Goal: Transaction & Acquisition: Book appointment/travel/reservation

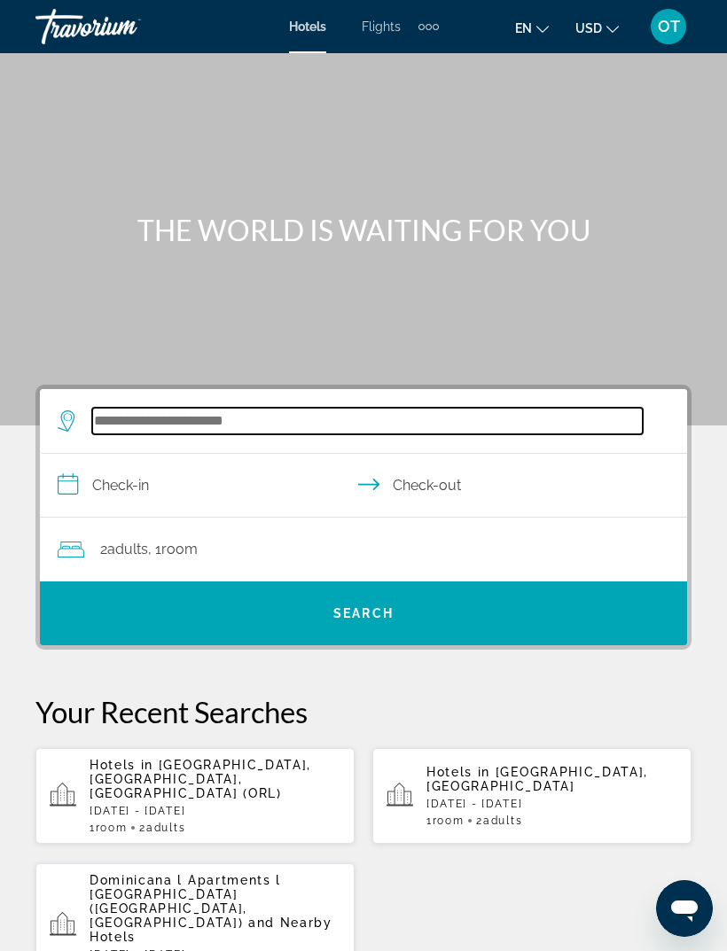
click at [246, 417] on input "Search hotel destination" at bounding box center [367, 421] width 550 height 27
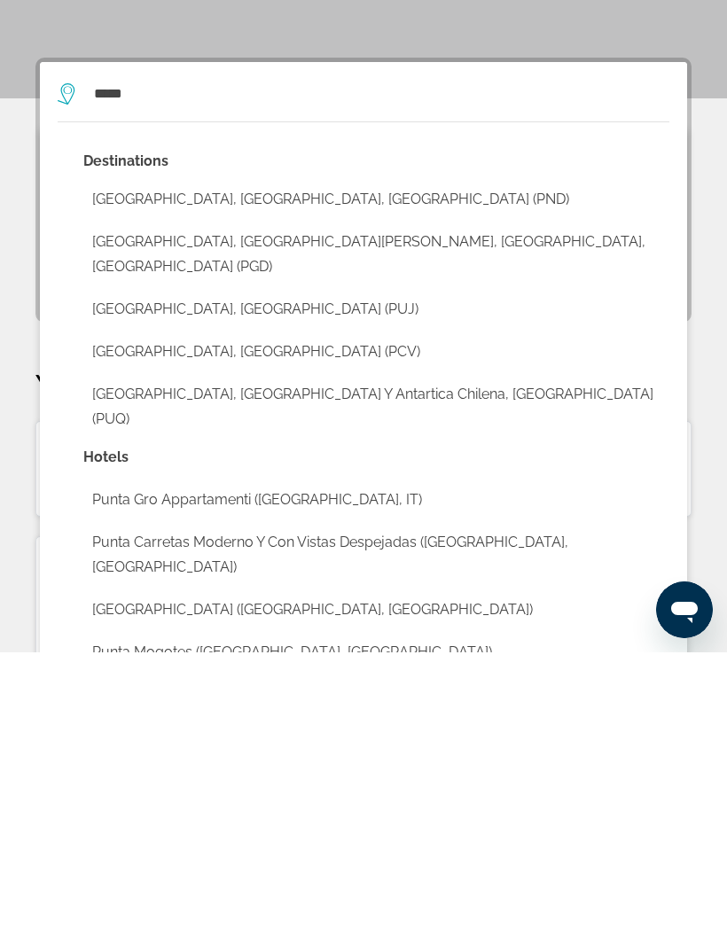
click at [313, 591] on button "[GEOGRAPHIC_DATA], [GEOGRAPHIC_DATA] (PUJ)" at bounding box center [376, 608] width 586 height 34
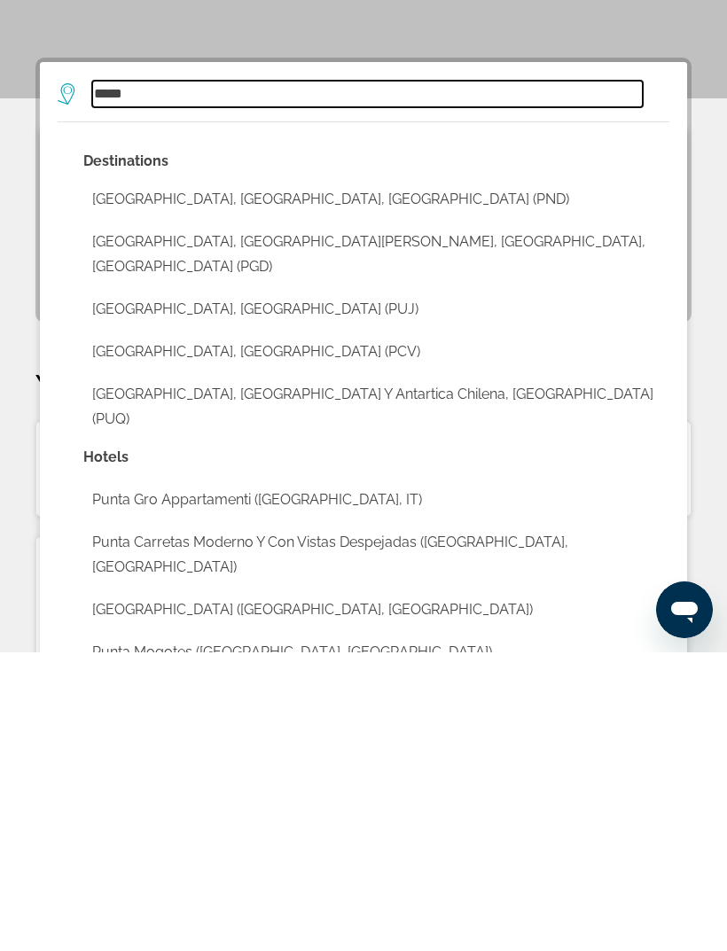
type input "**********"
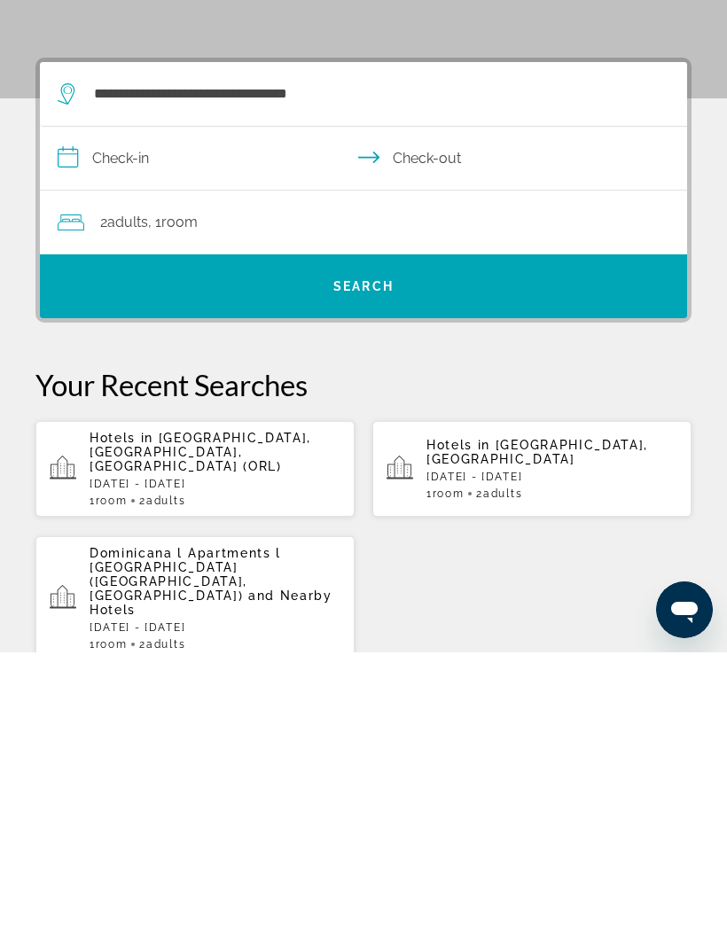
click at [144, 425] on input "**********" at bounding box center [367, 459] width 654 height 68
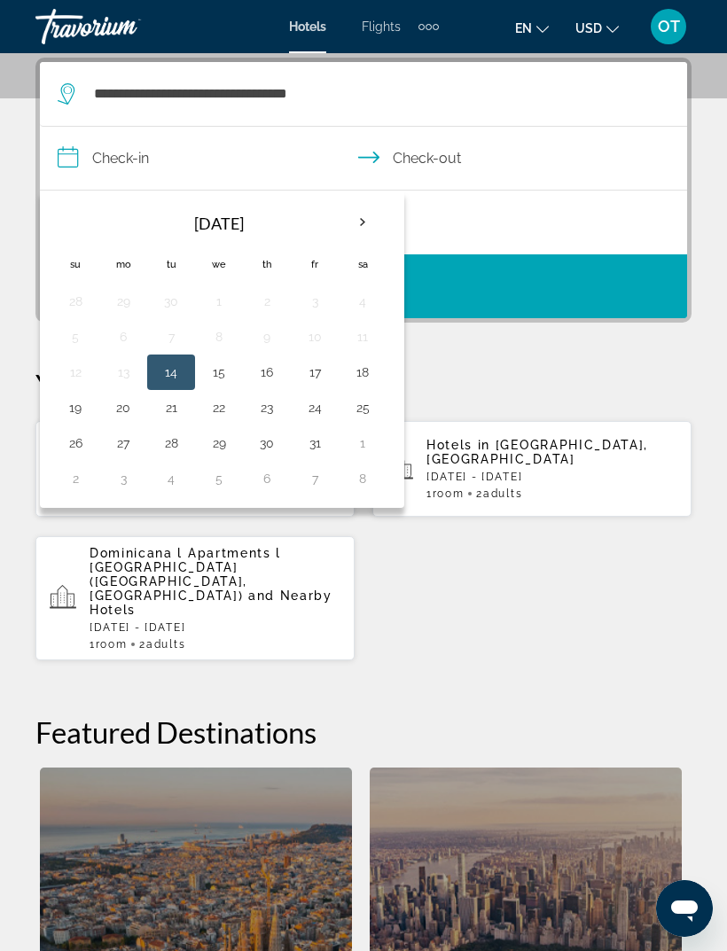
click at [359, 223] on th "Next month" at bounding box center [363, 222] width 48 height 39
click at [215, 441] on button "26" at bounding box center [219, 443] width 28 height 25
click at [215, 475] on button "3" at bounding box center [219, 478] width 28 height 25
type input "**********"
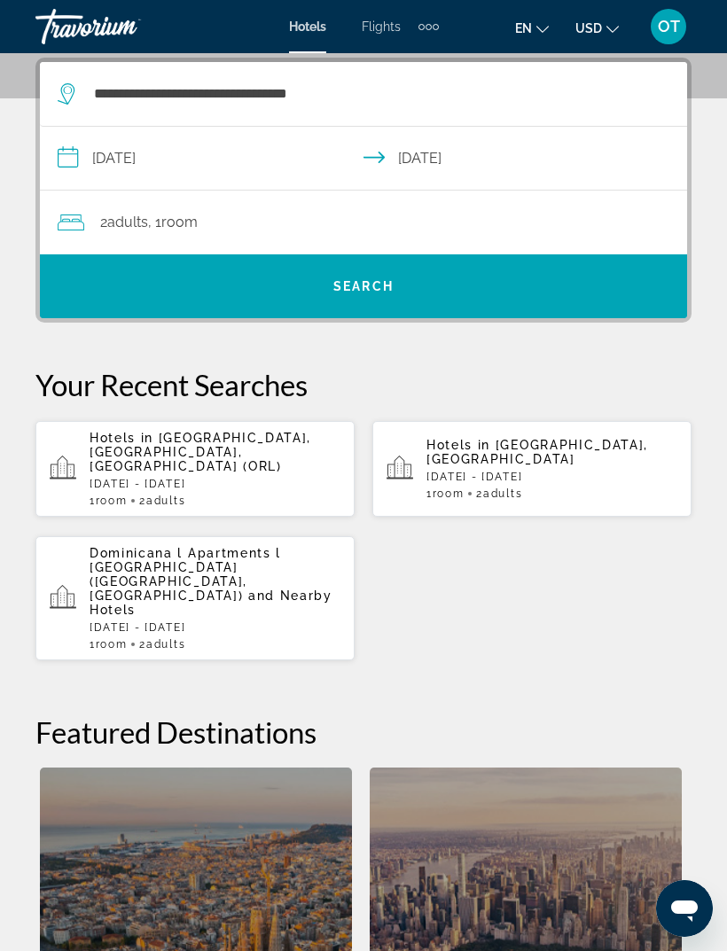
click at [435, 266] on span "Search" at bounding box center [363, 286] width 647 height 43
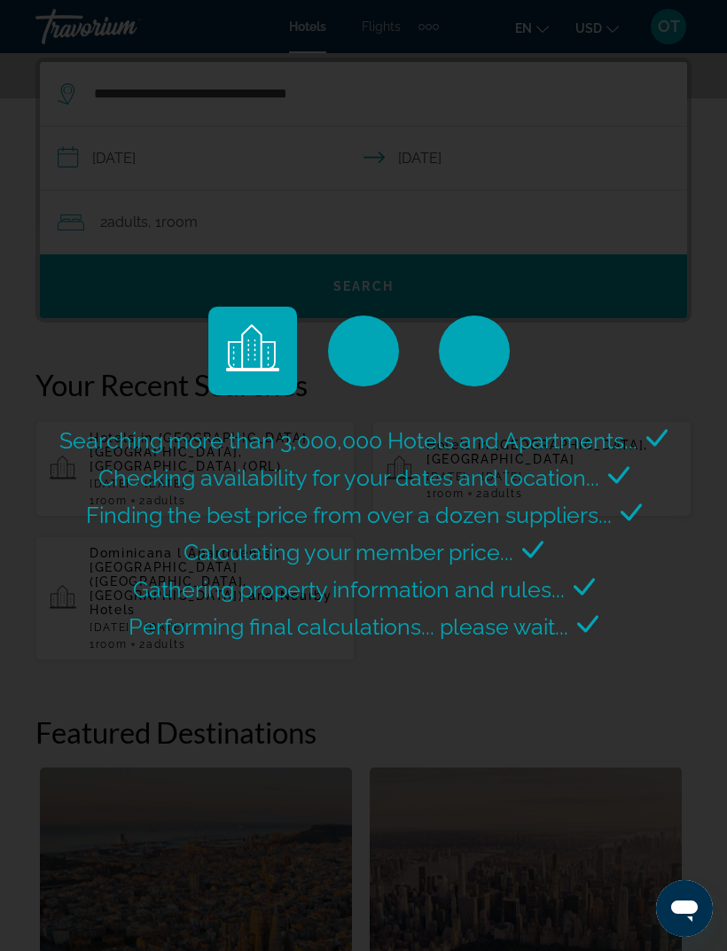
scroll to position [0, 0]
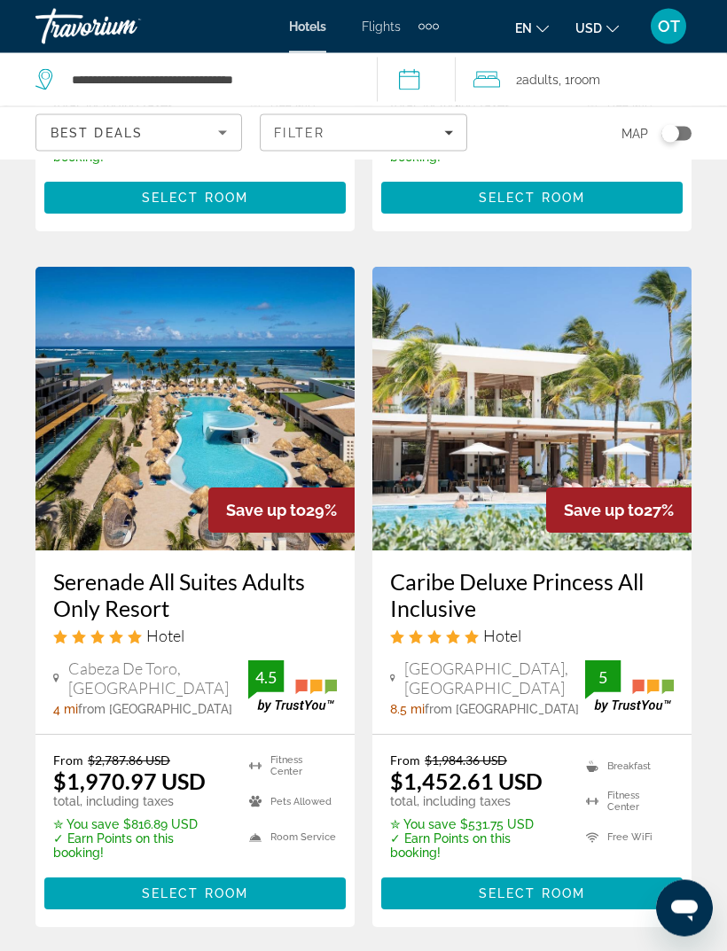
scroll to position [3723, 0]
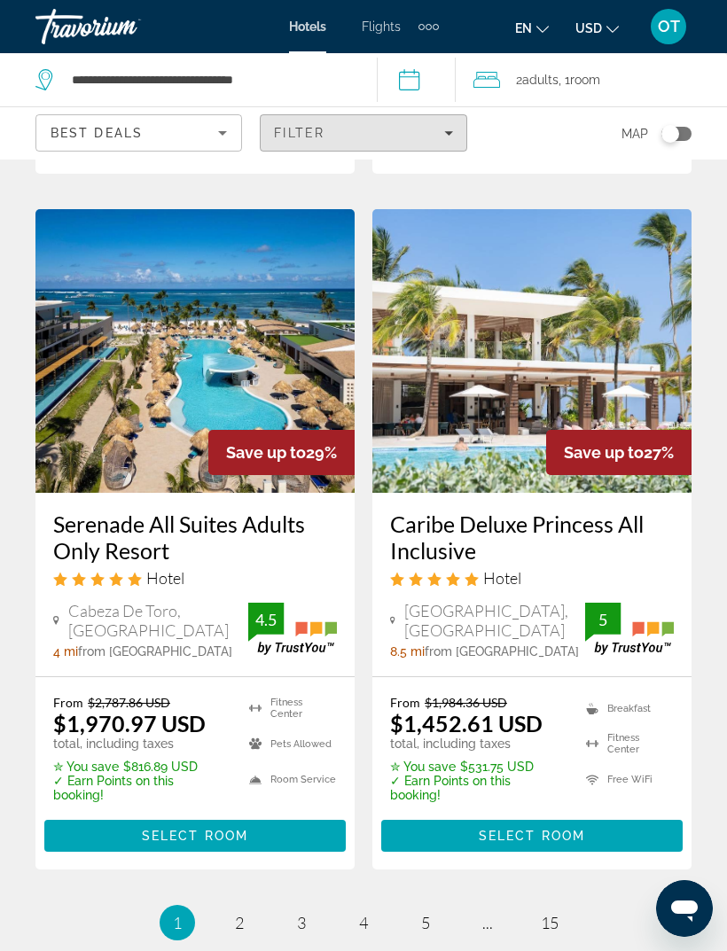
click at [454, 116] on span "Filters" at bounding box center [363, 133] width 205 height 43
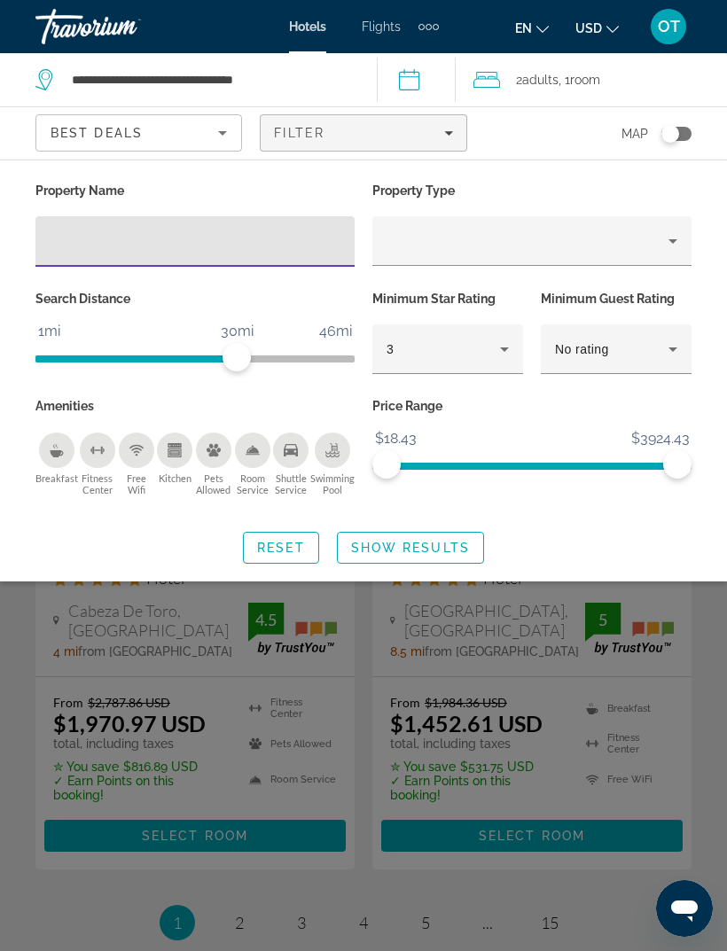
click at [660, 238] on div "Property type" at bounding box center [527, 240] width 282 height 21
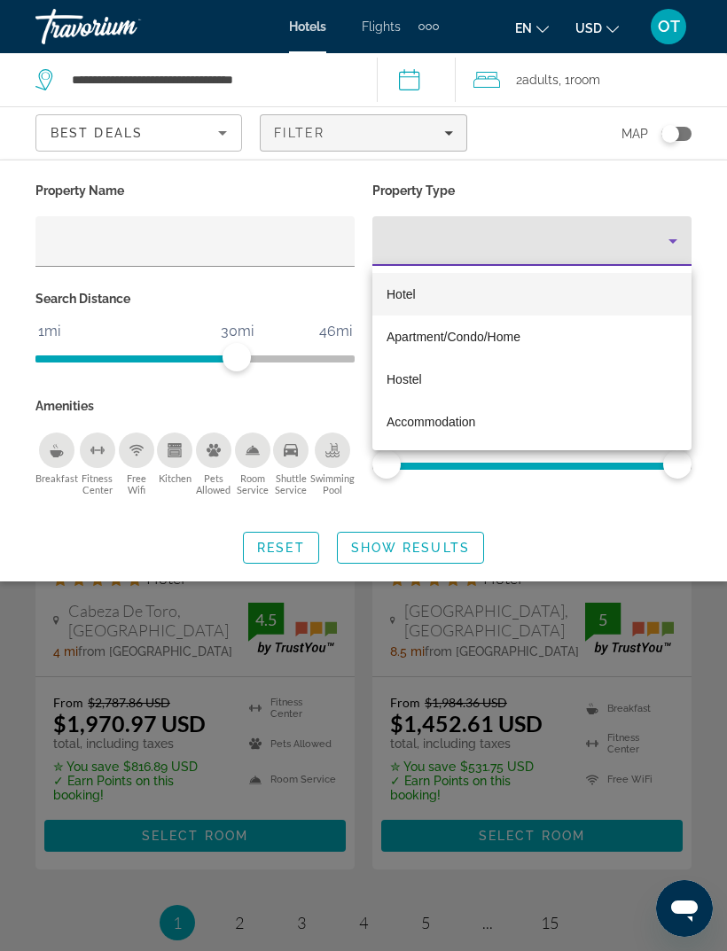
click at [674, 235] on div at bounding box center [363, 475] width 727 height 951
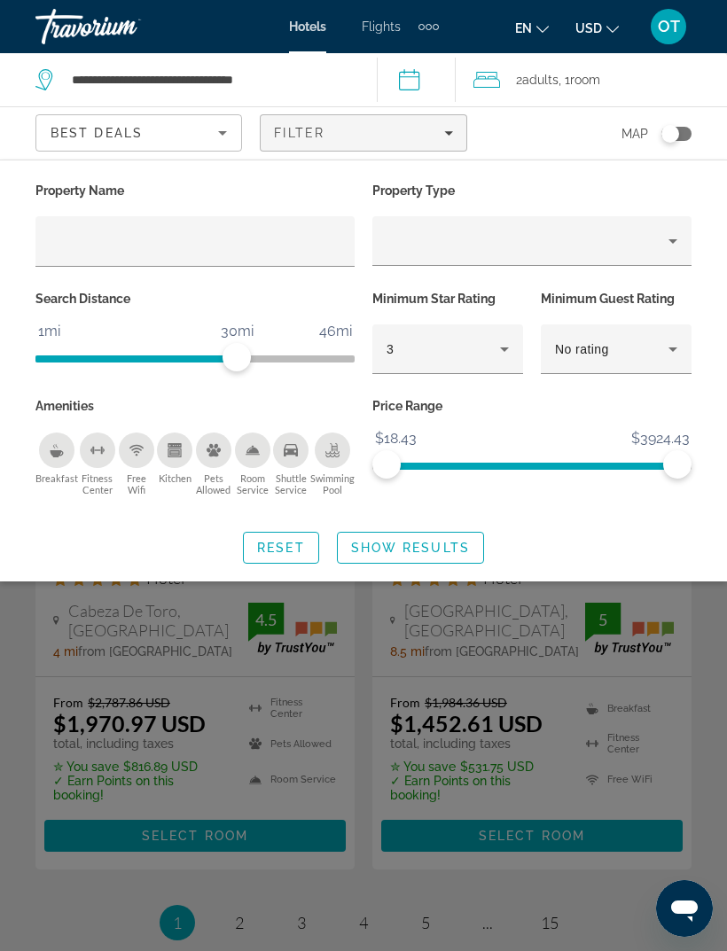
click at [163, 246] on input "Hotel Filters" at bounding box center [195, 241] width 291 height 21
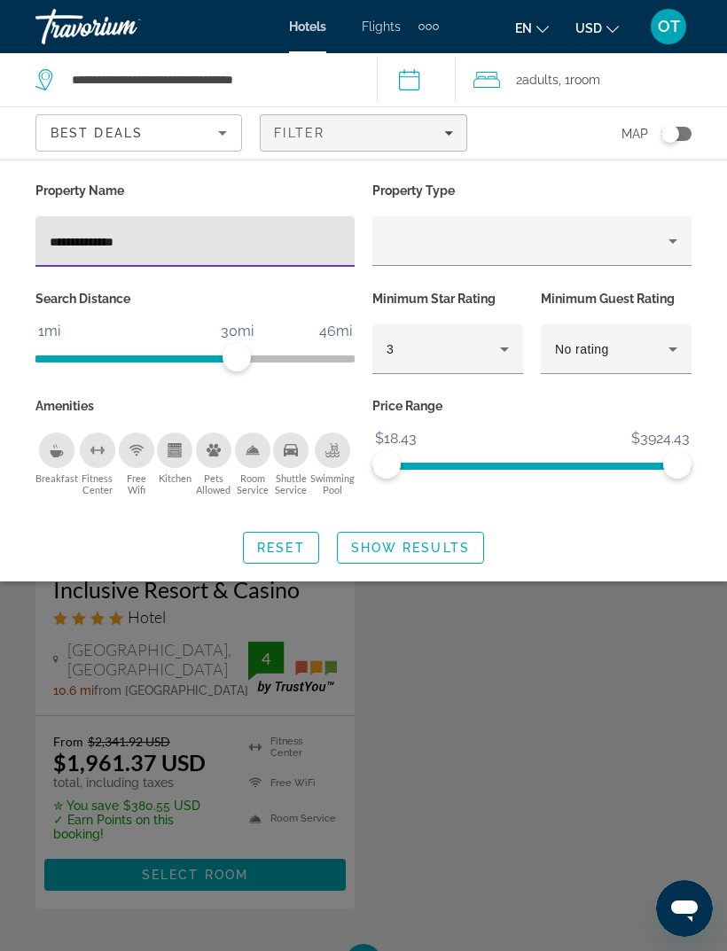
type input "**********"
click at [444, 546] on span "Show Results" at bounding box center [410, 548] width 119 height 14
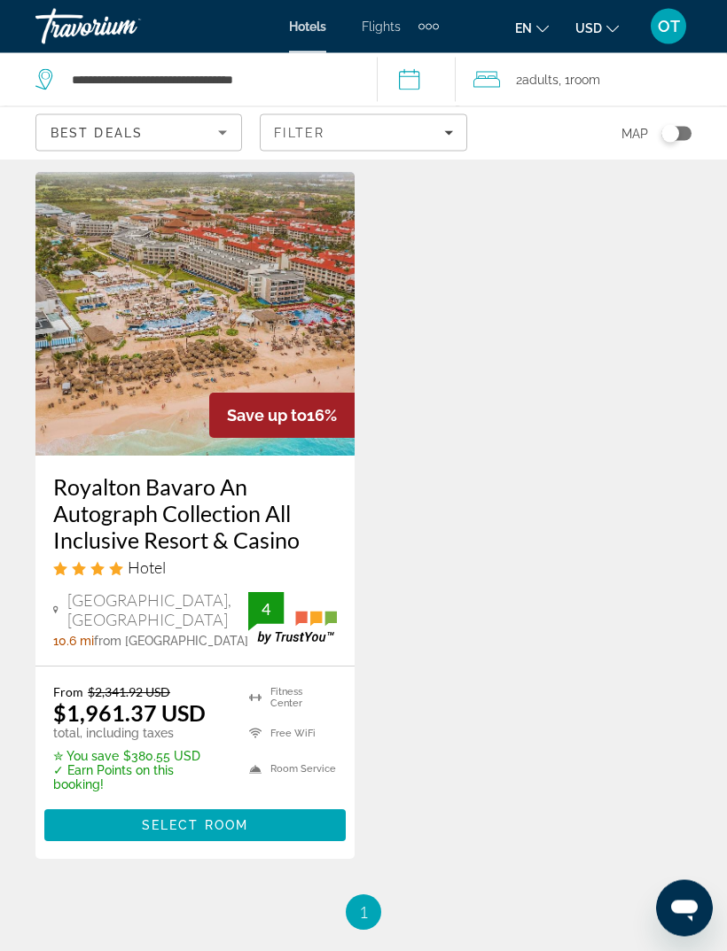
scroll to position [49, 0]
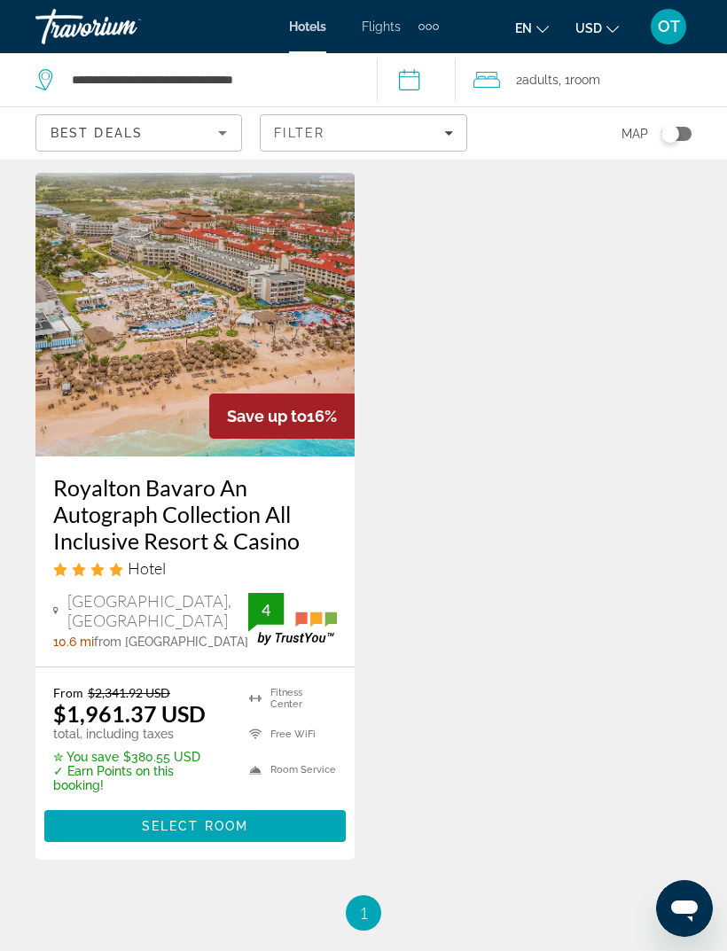
click at [518, 74] on div "2 Adult Adults , 1 Room rooms" at bounding box center [599, 79] width 253 height 25
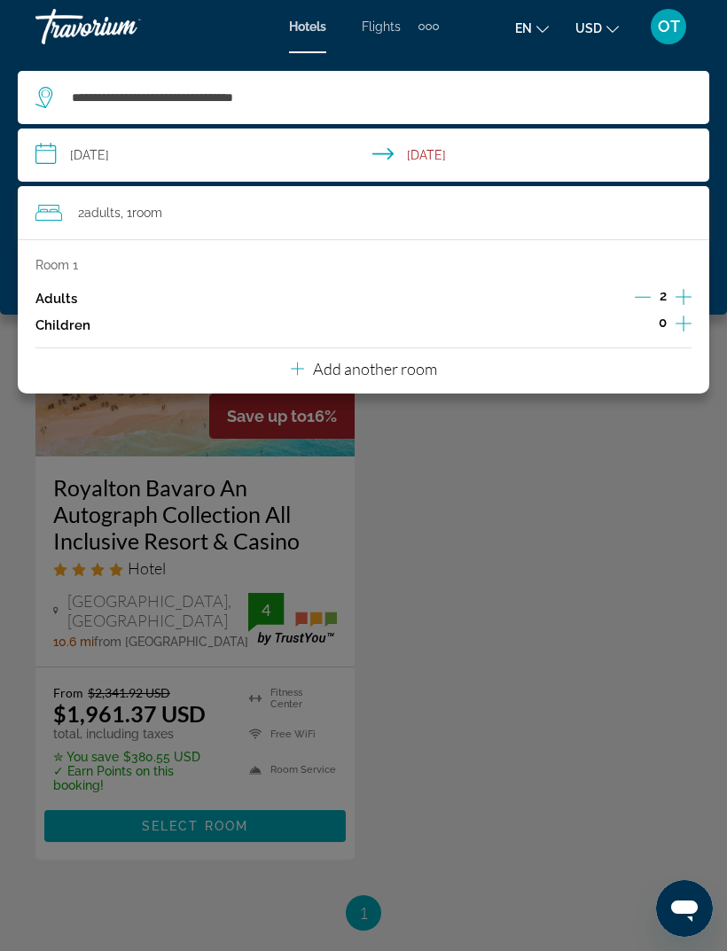
click at [681, 315] on icon "Increment children" at bounding box center [683, 323] width 16 height 21
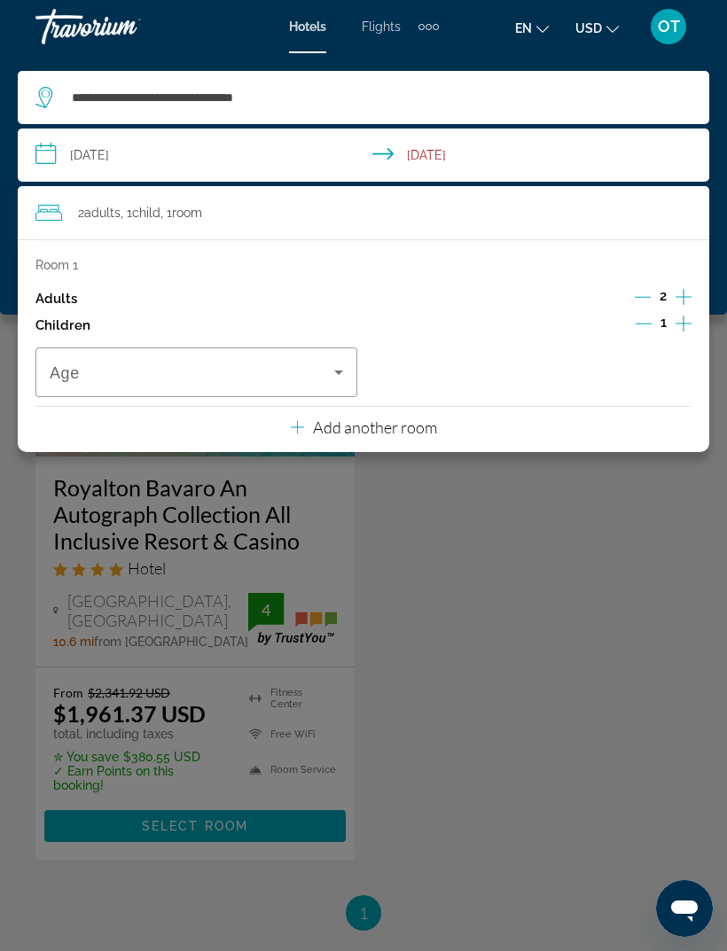
click at [683, 316] on icon "Increment children" at bounding box center [683, 324] width 16 height 16
click at [341, 371] on icon "Travelers: 2 adults, 2 children" at bounding box center [338, 372] width 21 height 21
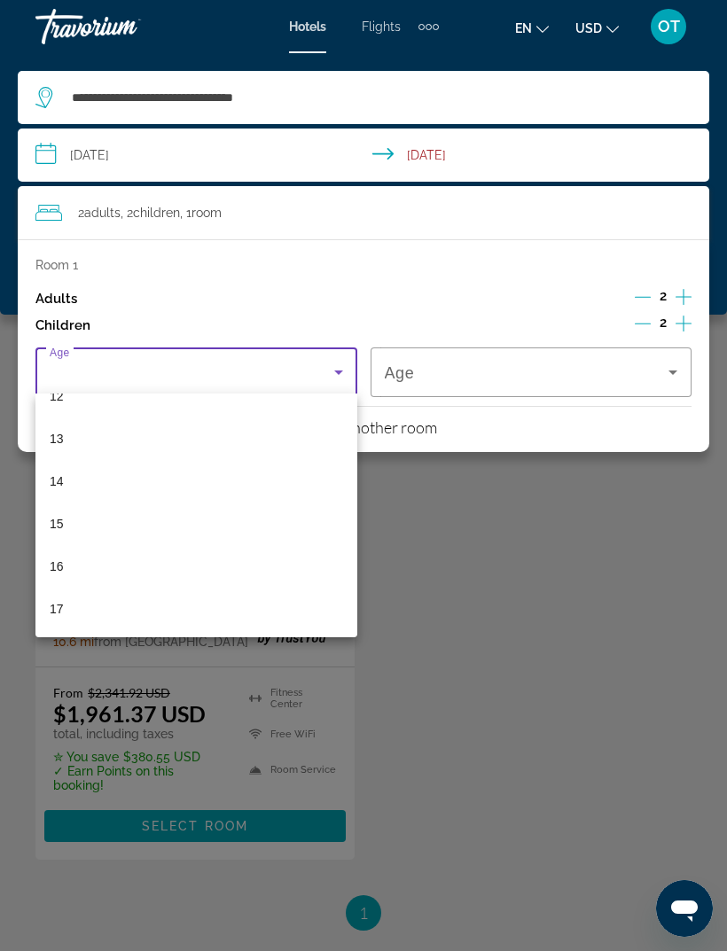
scroll to position [536, 0]
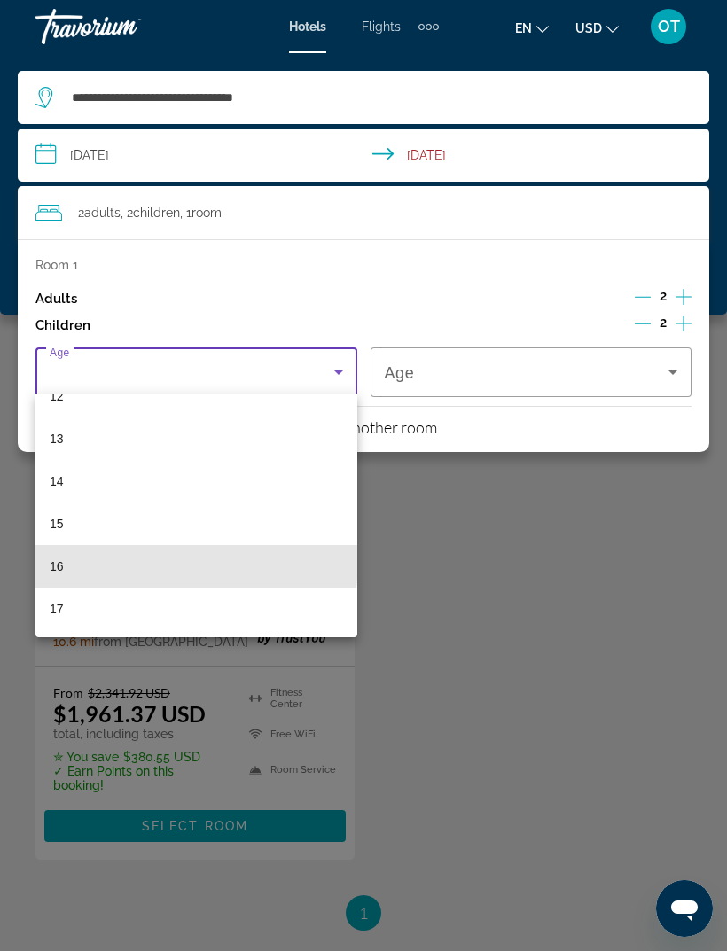
click at [76, 558] on mat-option "16" at bounding box center [196, 566] width 322 height 43
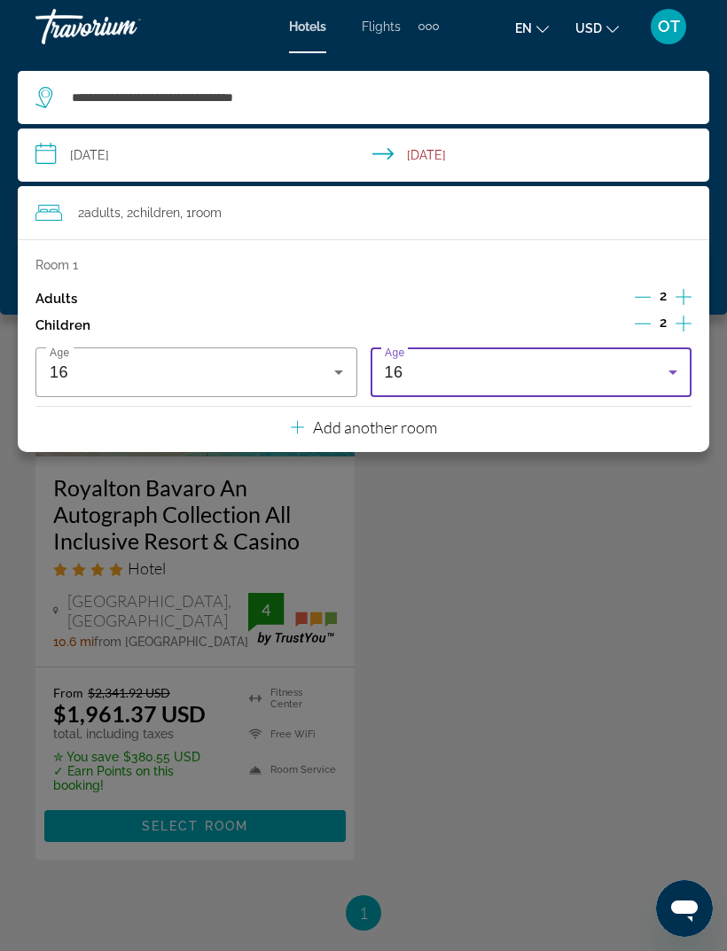
click at [673, 370] on icon "Travelers: 2 adults, 2 children" at bounding box center [672, 372] width 9 height 4
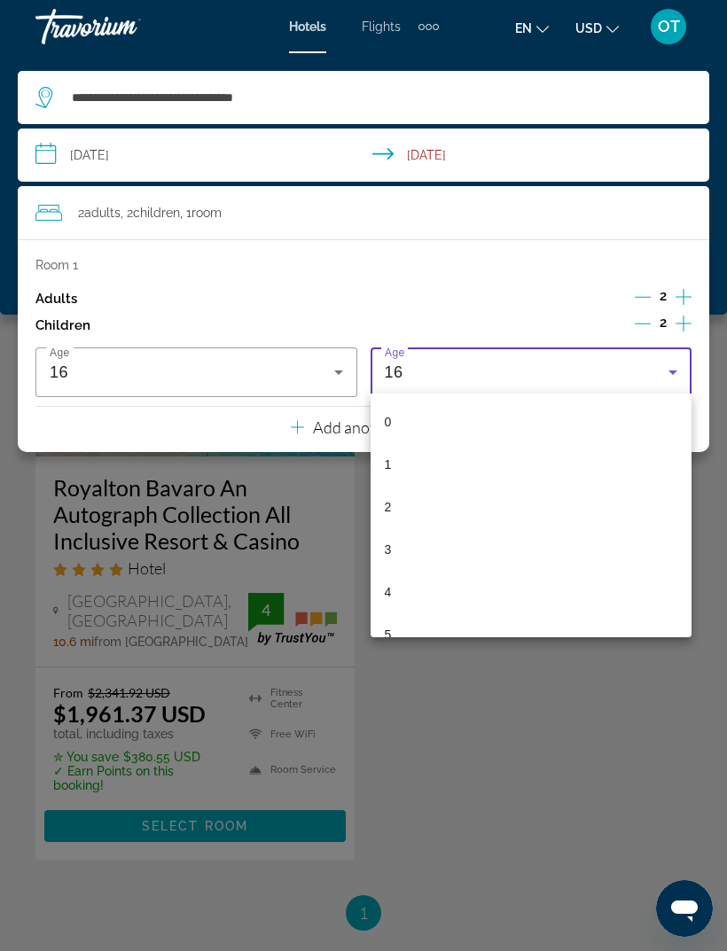
scroll to position [487, 0]
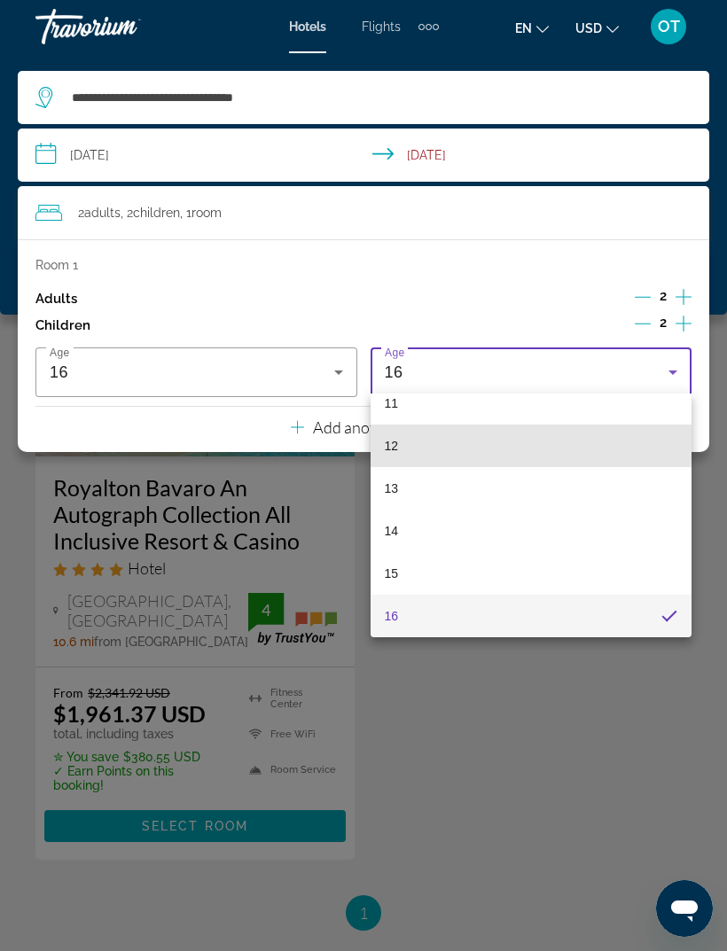
click at [393, 442] on span "12" at bounding box center [392, 445] width 14 height 21
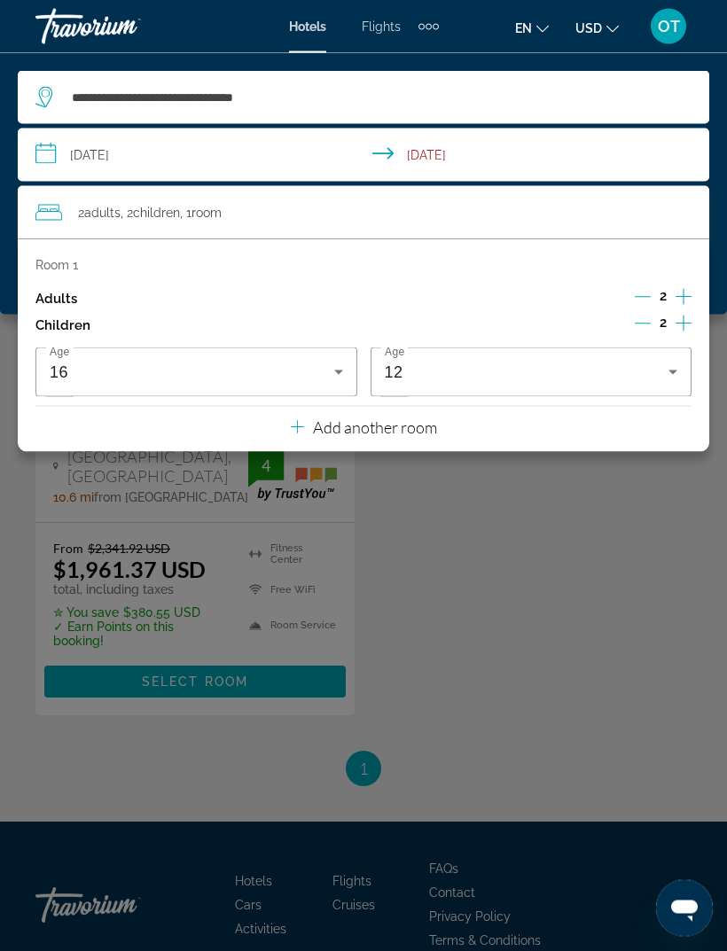
scroll to position [203, 0]
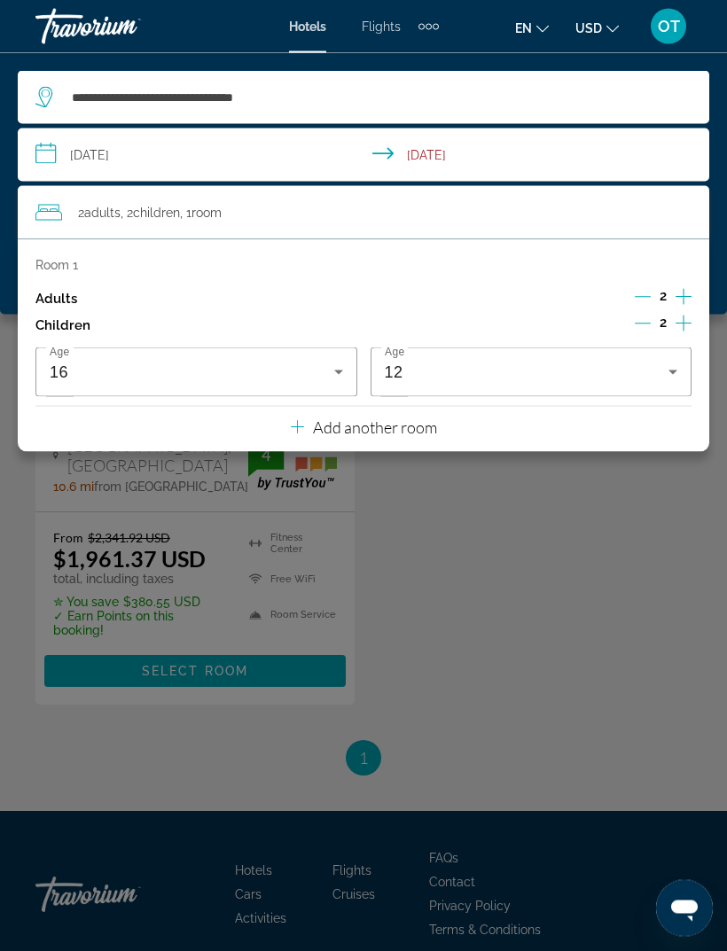
click at [523, 551] on div "Main content" at bounding box center [363, 475] width 727 height 951
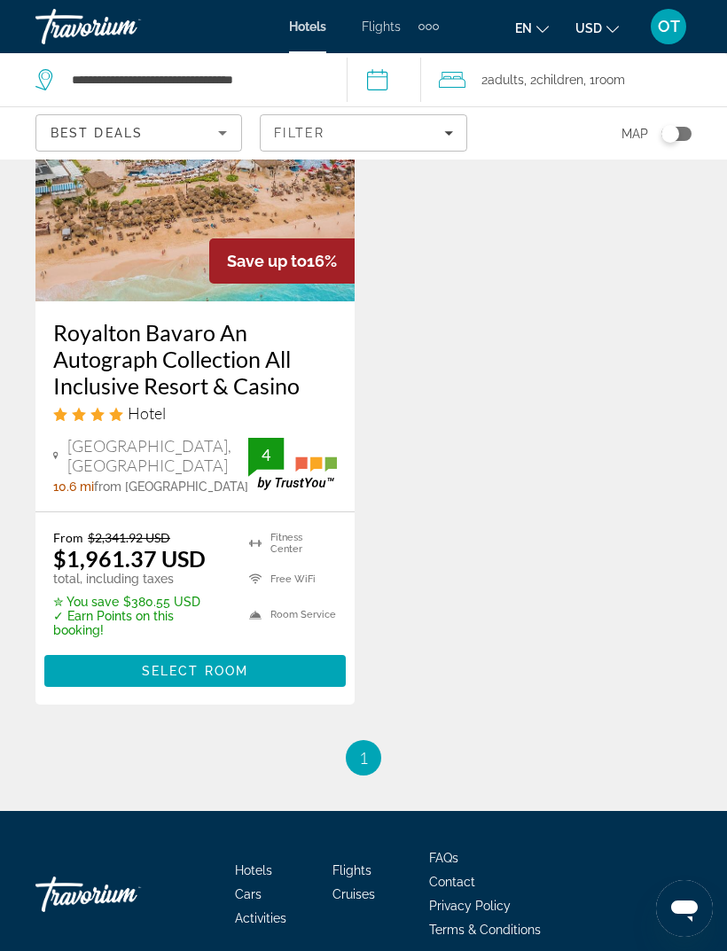
click at [244, 670] on span "Select Room" at bounding box center [195, 671] width 106 height 14
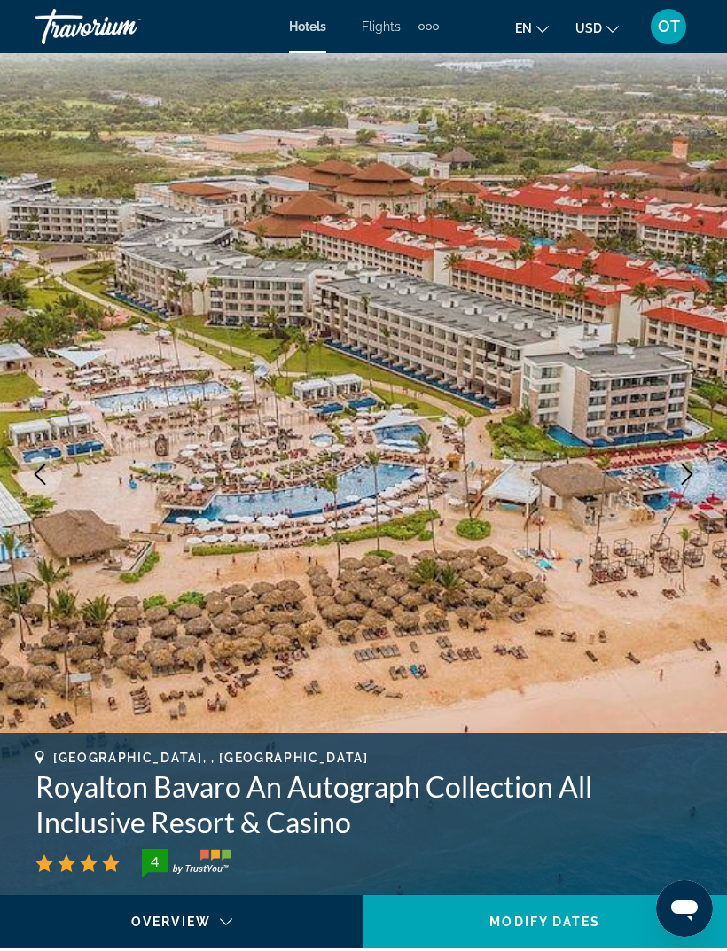
click at [377, 26] on span "Flights" at bounding box center [381, 26] width 39 height 14
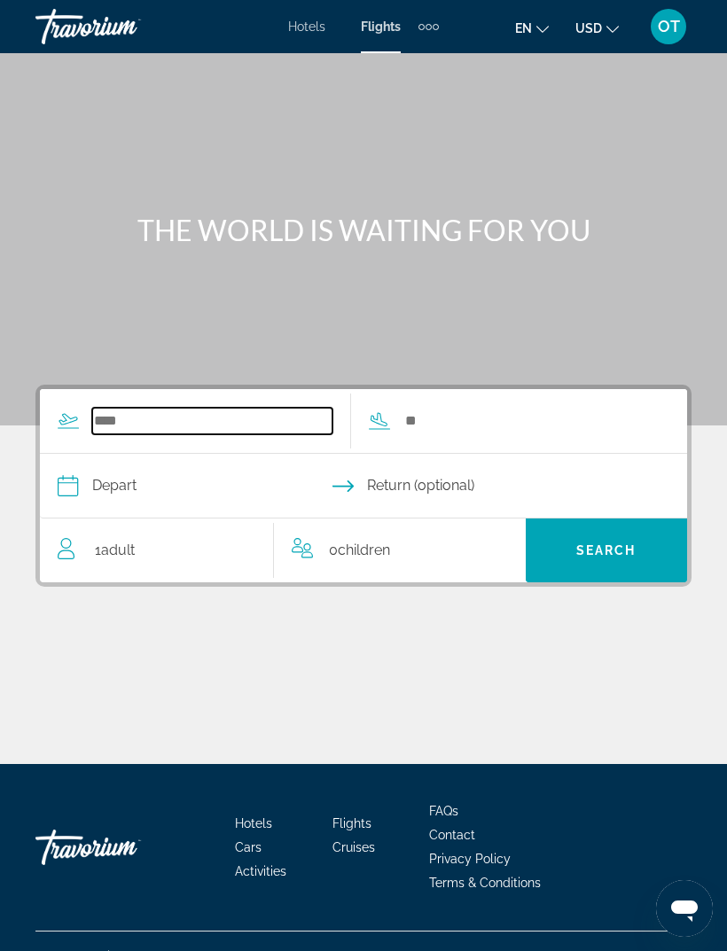
click at [212, 409] on input "Search widget" at bounding box center [212, 421] width 240 height 27
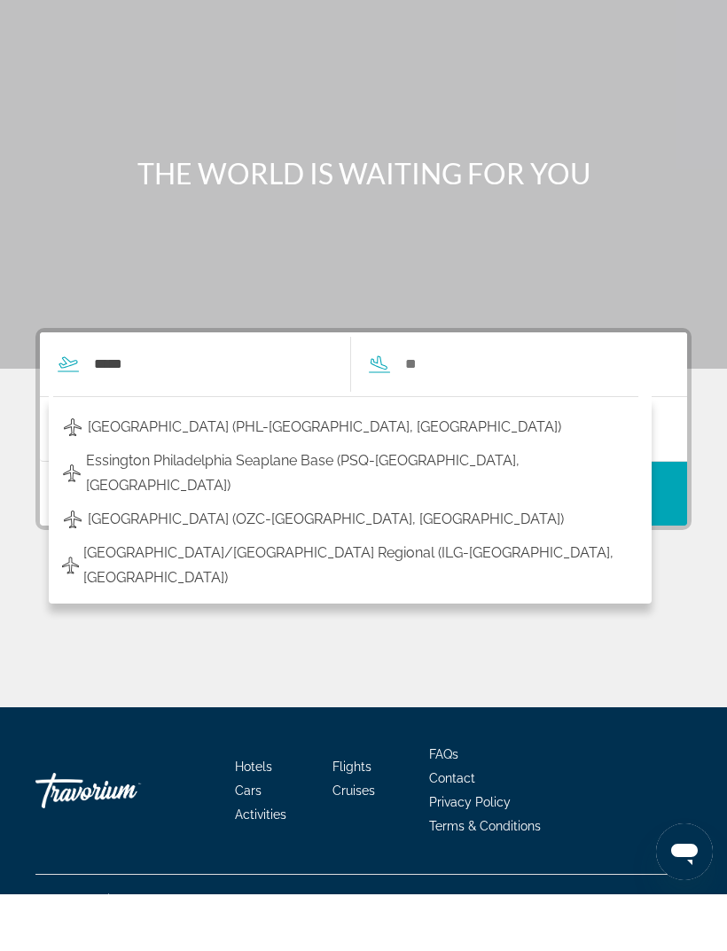
click at [297, 471] on span "[GEOGRAPHIC_DATA] (PHL-[GEOGRAPHIC_DATA], [GEOGRAPHIC_DATA])" at bounding box center [324, 483] width 473 height 25
type input "**********"
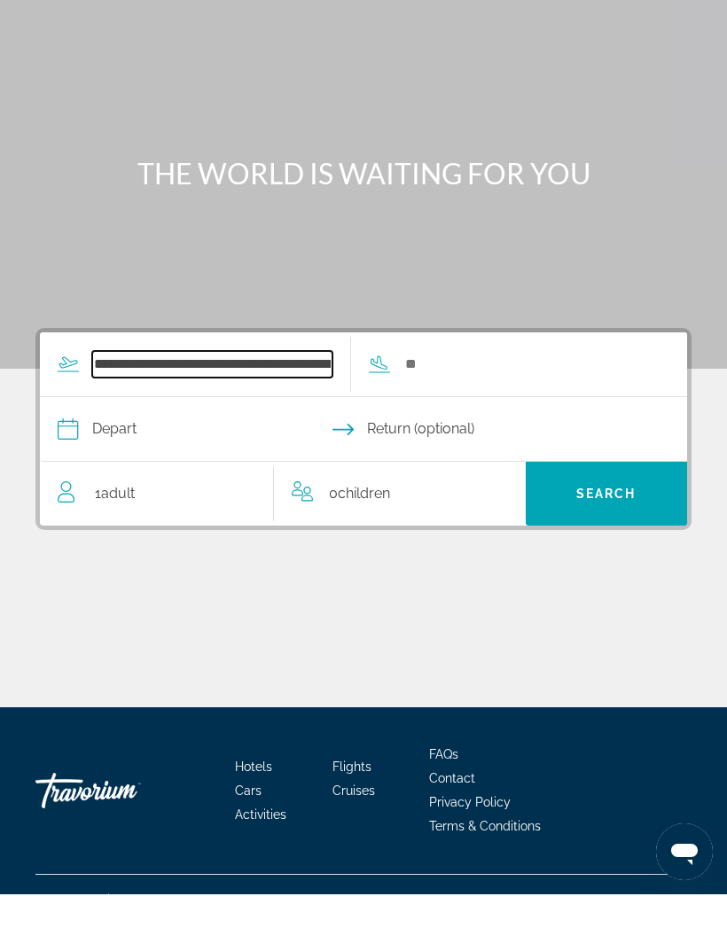
scroll to position [28, 0]
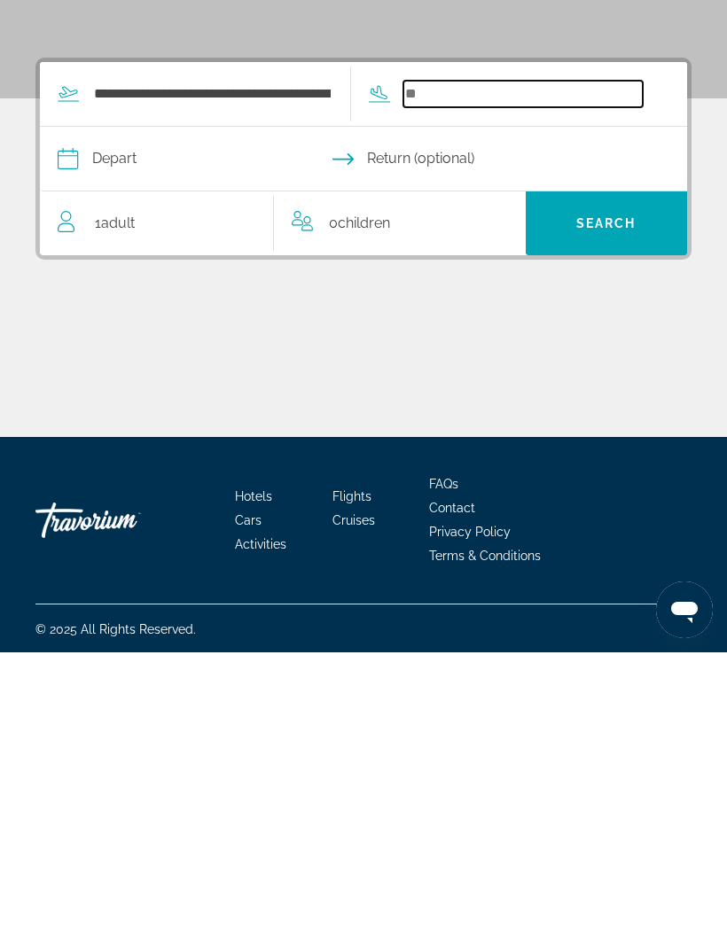
click at [493, 379] on input "Search widget" at bounding box center [523, 392] width 240 height 27
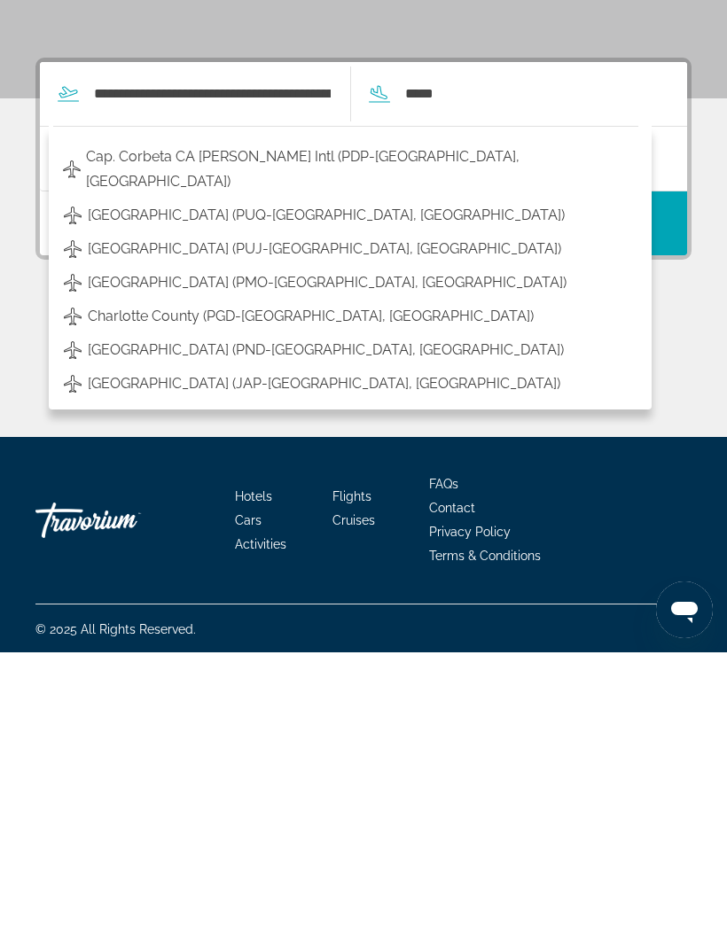
click at [405, 535] on span "[GEOGRAPHIC_DATA] (PUJ-[GEOGRAPHIC_DATA], [GEOGRAPHIC_DATA])" at bounding box center [324, 547] width 473 height 25
type input "**********"
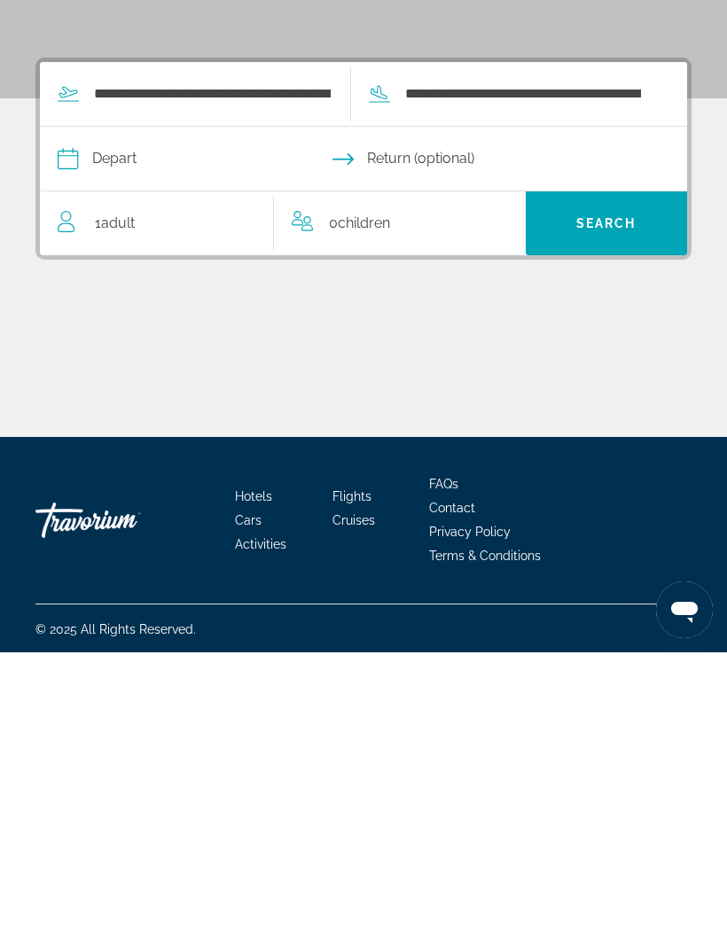
click at [212, 425] on input "Depart date" at bounding box center [209, 459] width 313 height 69
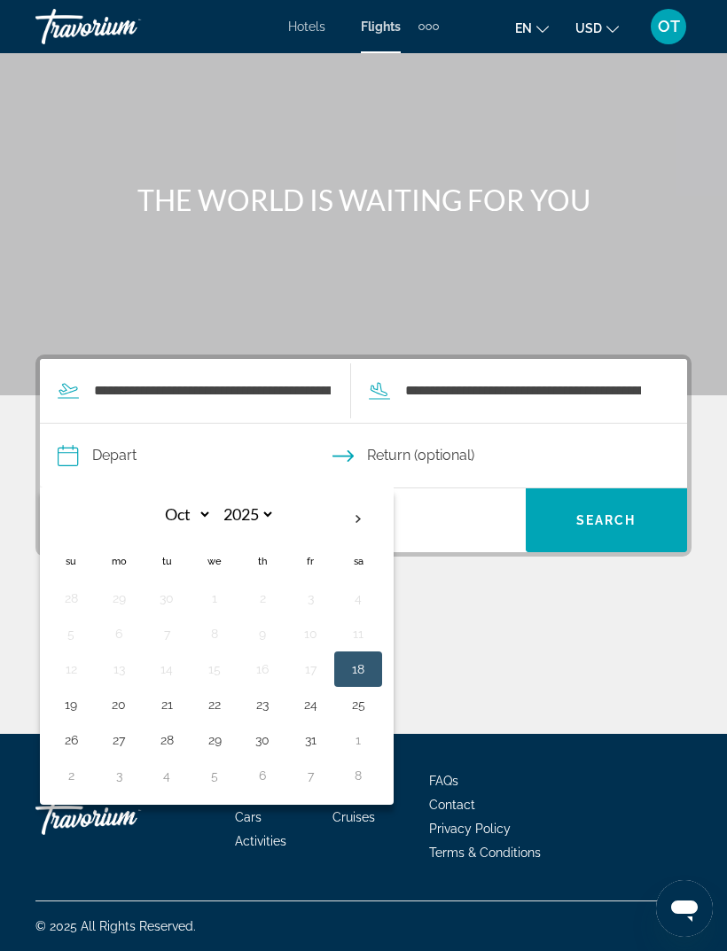
click at [352, 500] on th "Next month" at bounding box center [358, 519] width 48 height 39
select select "**"
click at [214, 728] on button "26" at bounding box center [214, 740] width 28 height 25
type input "**********"
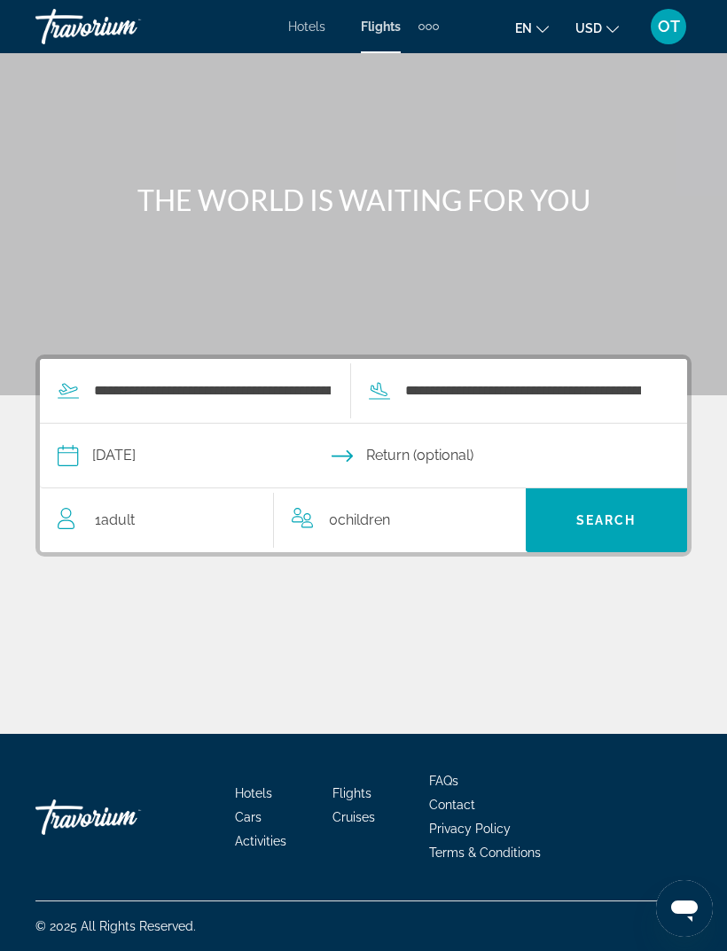
click at [473, 429] on input "Return date" at bounding box center [519, 458] width 313 height 69
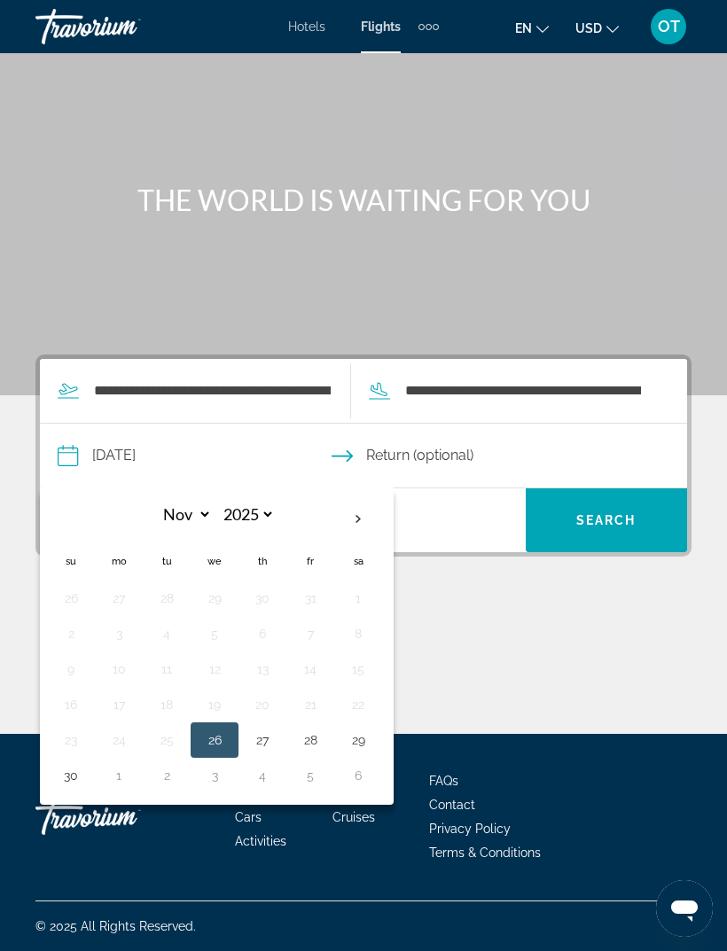
click at [356, 500] on th "Next month" at bounding box center [358, 519] width 48 height 39
select select "**"
click at [211, 586] on button "3" at bounding box center [214, 598] width 28 height 25
type input "**********"
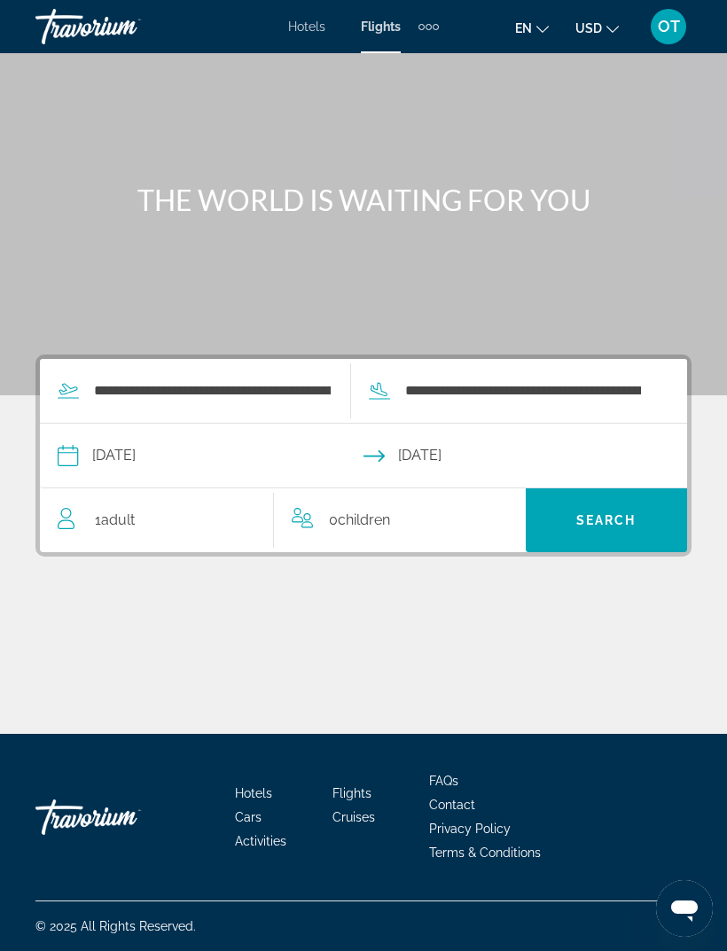
click at [586, 506] on span "Search" at bounding box center [607, 520] width 162 height 43
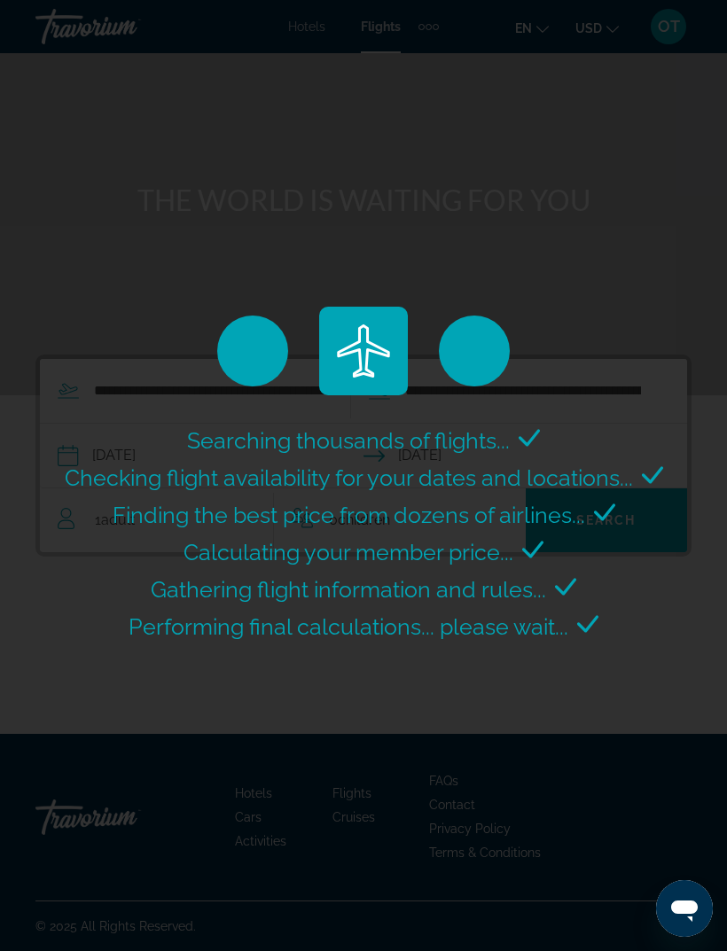
scroll to position [0, 0]
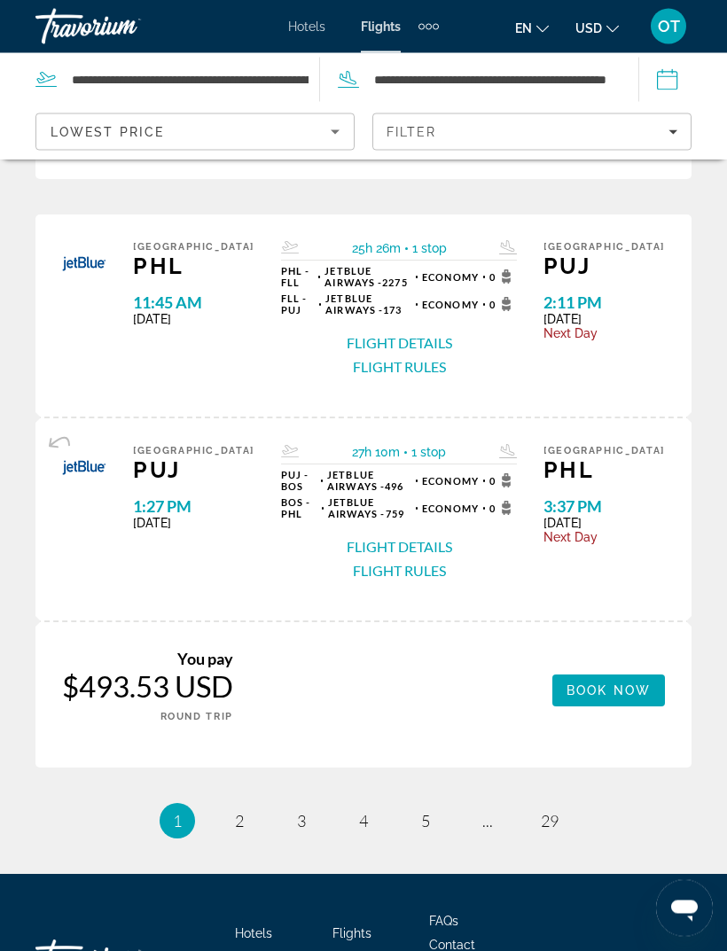
scroll to position [3018, 0]
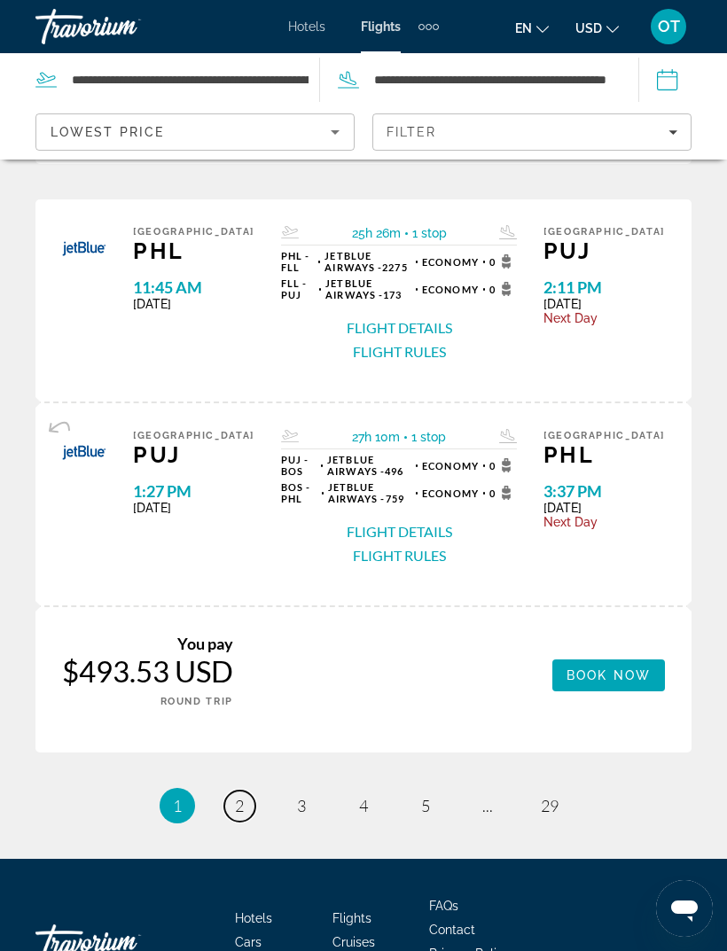
click at [238, 791] on link "page 2" at bounding box center [239, 806] width 31 height 31
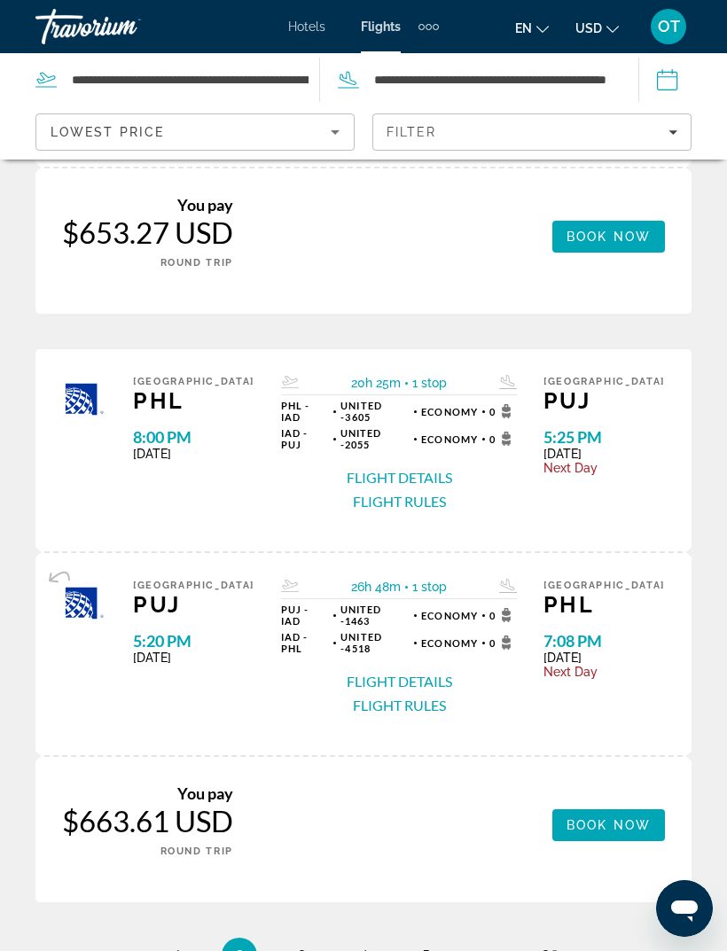
scroll to position [2911, 0]
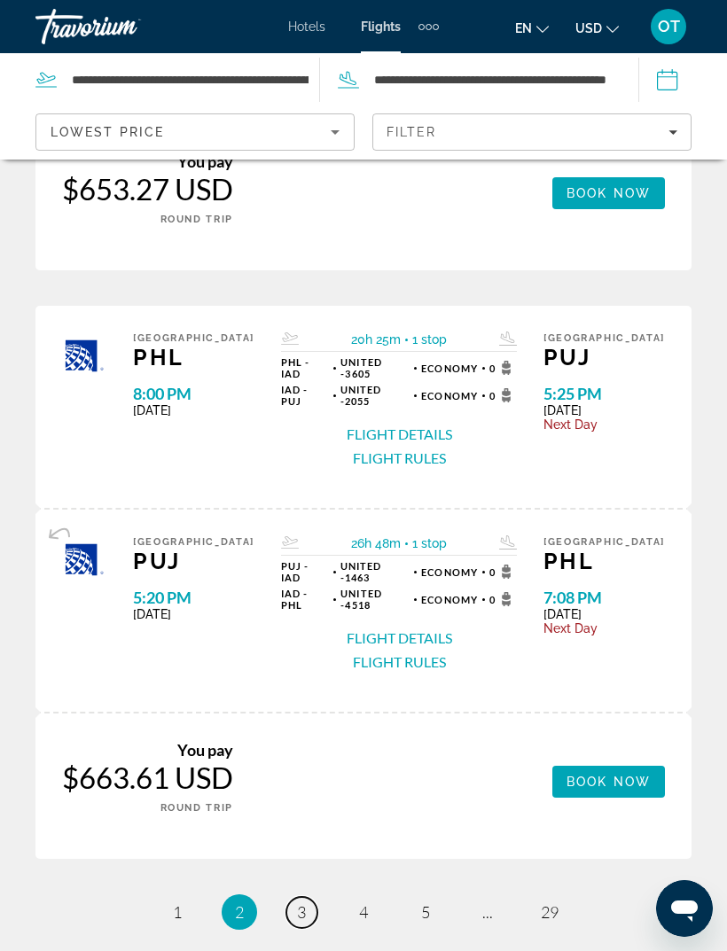
click at [290, 897] on link "page 3" at bounding box center [301, 912] width 31 height 31
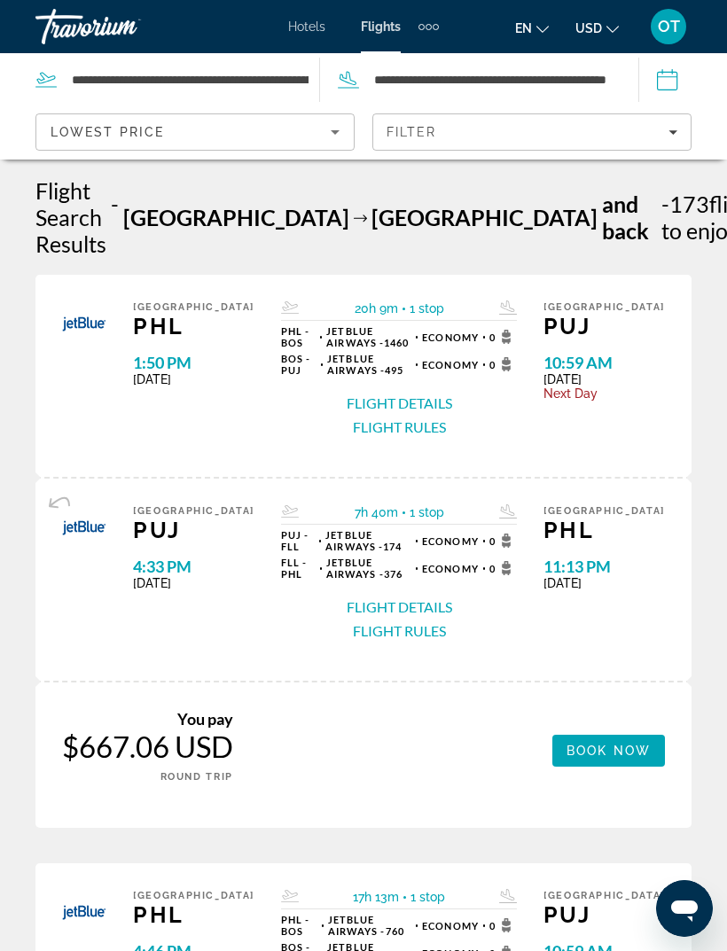
click at [427, 27] on div "Extra navigation items" at bounding box center [428, 27] width 6 height 6
click at [404, 61] on span "Cars" at bounding box center [399, 59] width 27 height 14
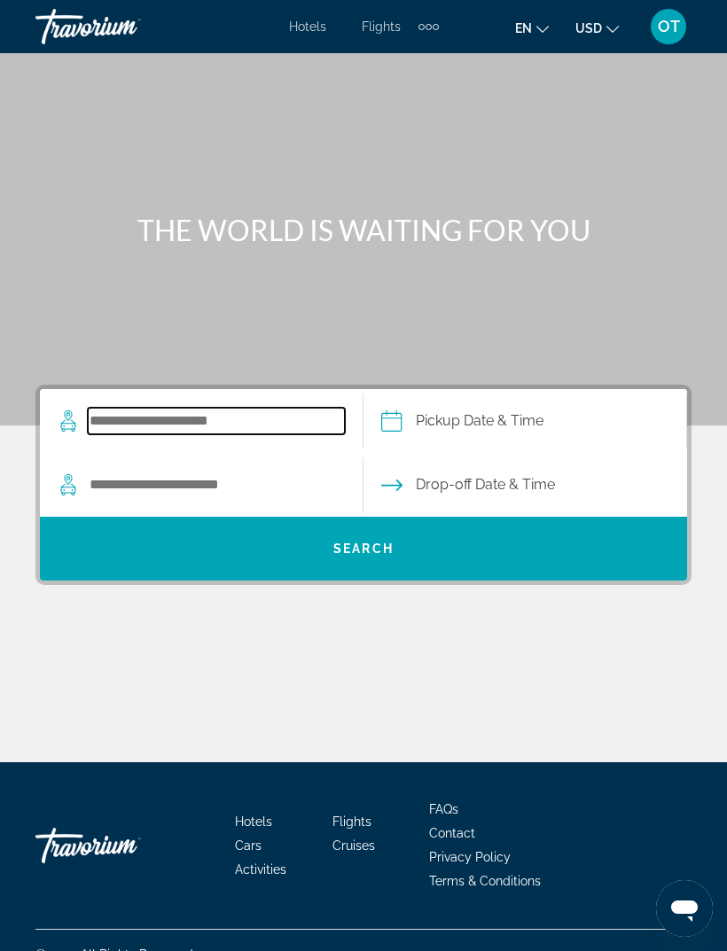
click at [229, 422] on input "Search pickup location" at bounding box center [216, 421] width 257 height 27
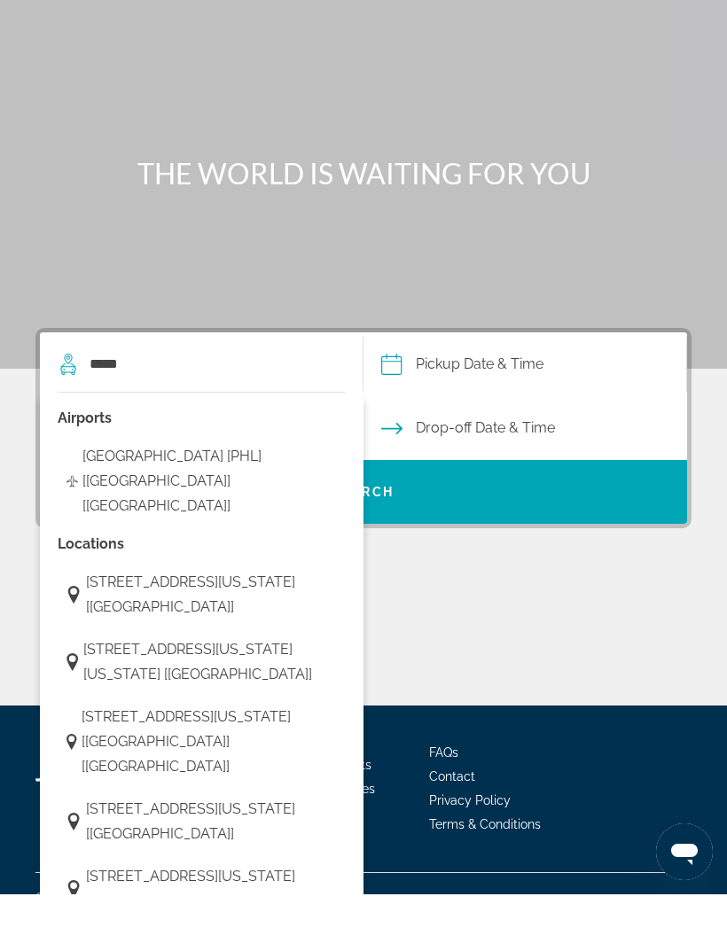
click at [276, 501] on span "[GEOGRAPHIC_DATA] [PHL] [[GEOGRAPHIC_DATA]] [[GEOGRAPHIC_DATA]]" at bounding box center [209, 538] width 254 height 74
type input "**********"
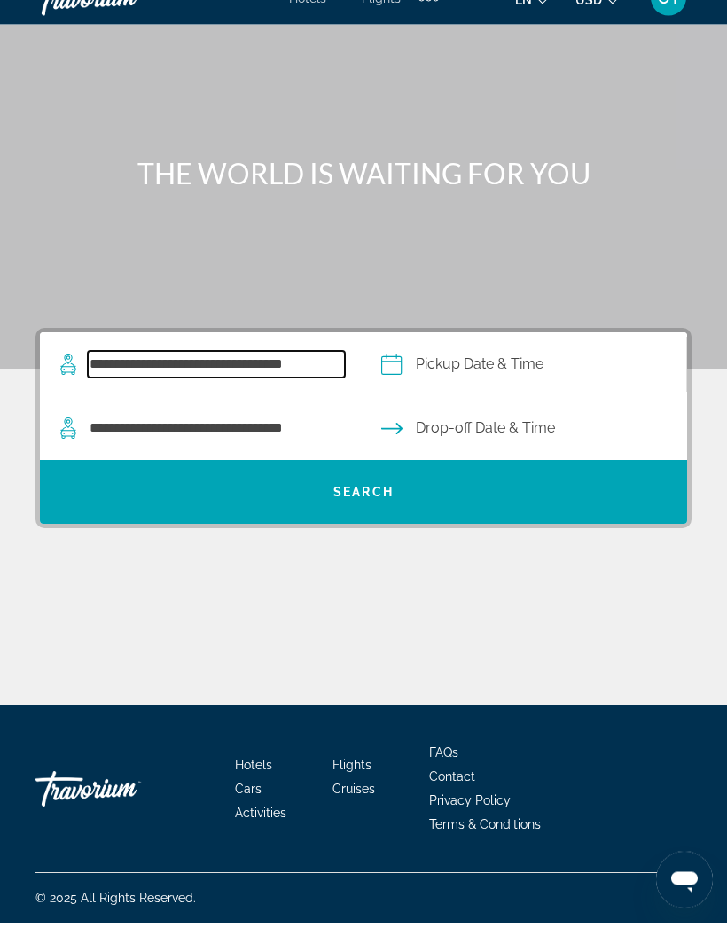
scroll to position [28, 0]
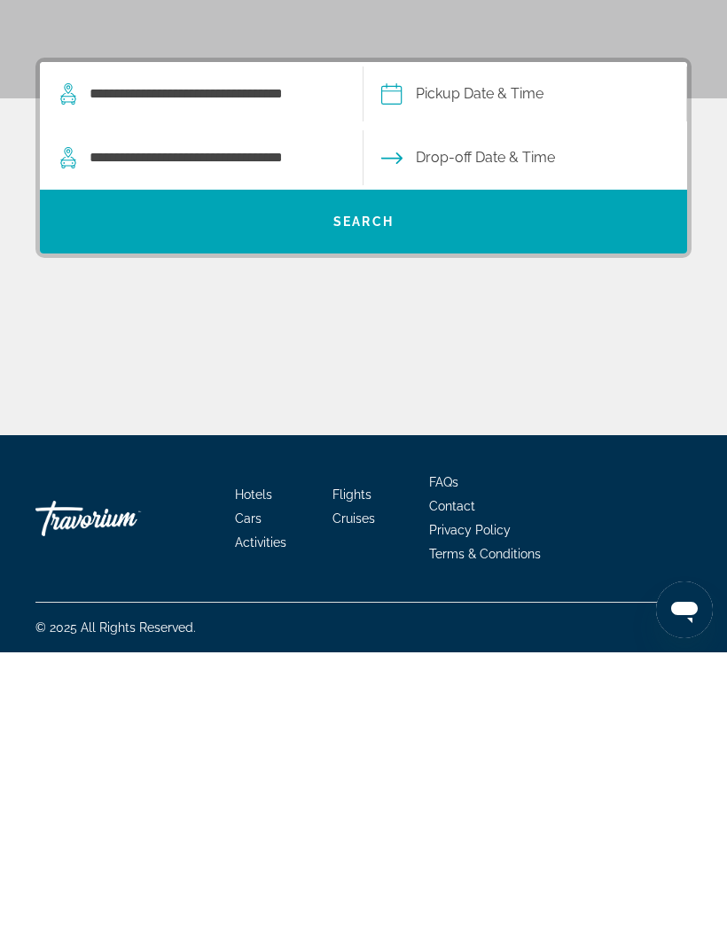
click at [517, 361] on input "Pickup date" at bounding box center [524, 395] width 331 height 69
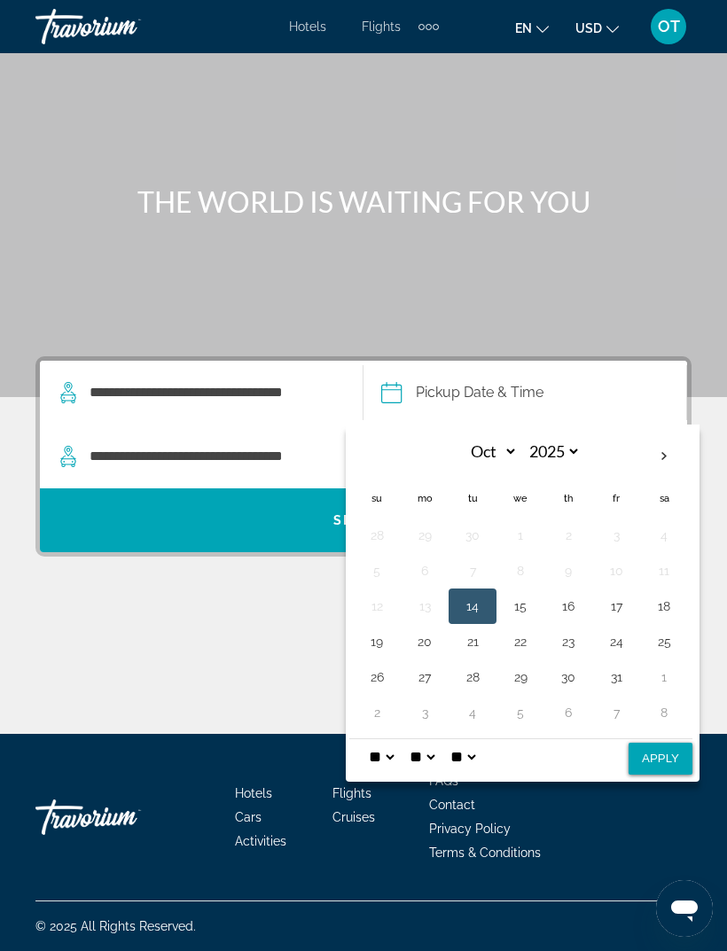
click at [654, 437] on th "Next month" at bounding box center [664, 456] width 48 height 39
select select "**"
click at [563, 629] on button "20" at bounding box center [568, 641] width 28 height 25
click at [660, 743] on button "Apply" at bounding box center [660, 759] width 64 height 32
type input "**********"
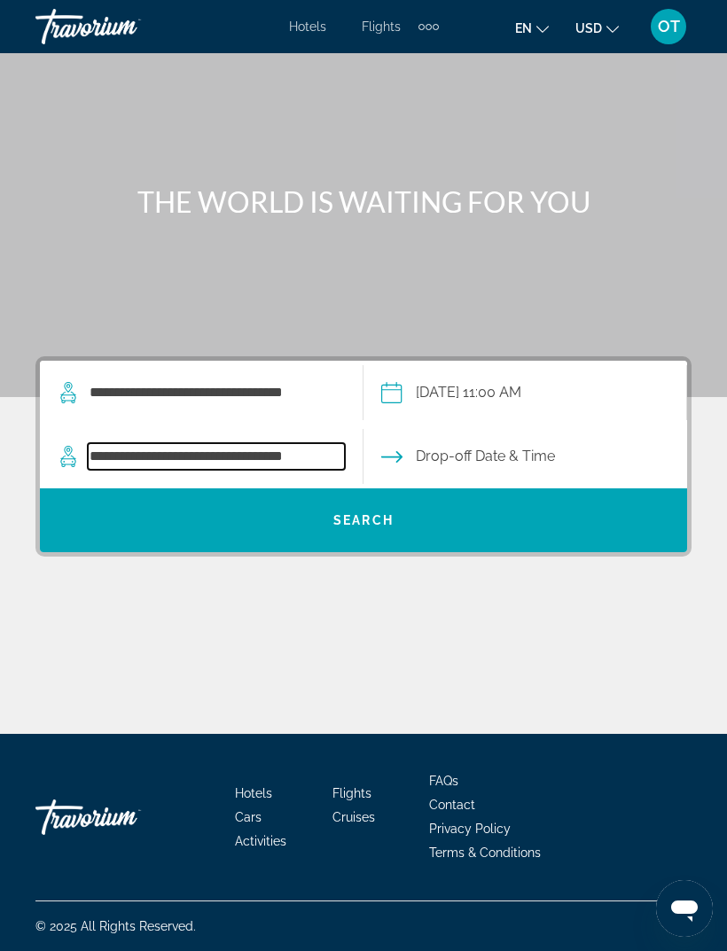
click at [290, 443] on input "**********" at bounding box center [216, 456] width 257 height 27
click at [525, 425] on input "Drop-off date" at bounding box center [524, 459] width 331 height 69
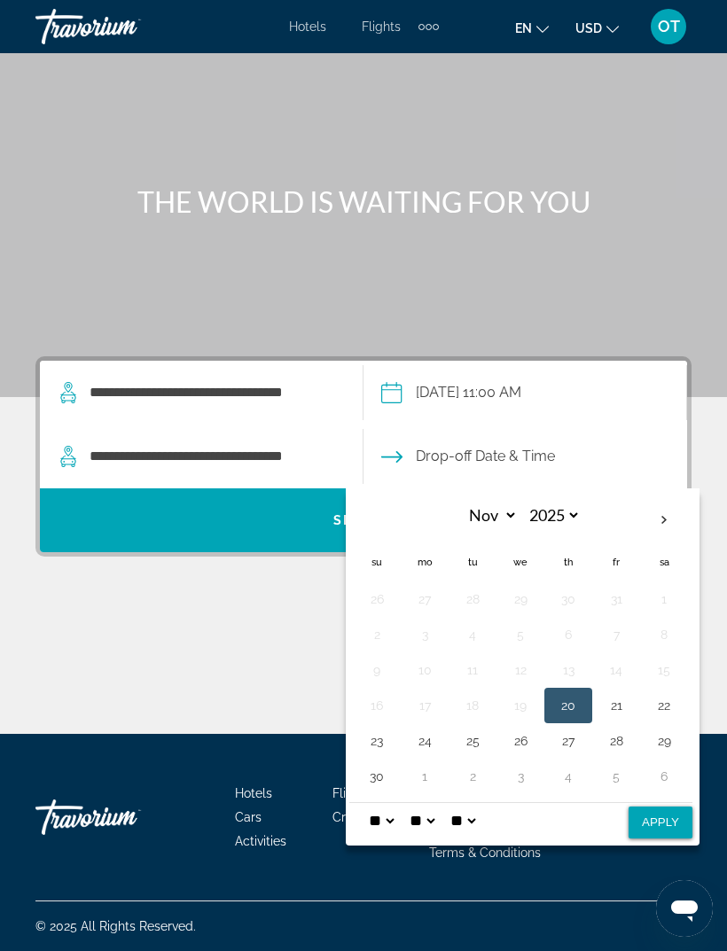
click at [659, 501] on th "Next month" at bounding box center [664, 520] width 48 height 39
click at [373, 501] on th "Previous month" at bounding box center [377, 520] width 48 height 39
select select "**"
click at [573, 728] on button "27" at bounding box center [568, 740] width 28 height 25
click at [665, 806] on button "Apply" at bounding box center [660, 822] width 64 height 32
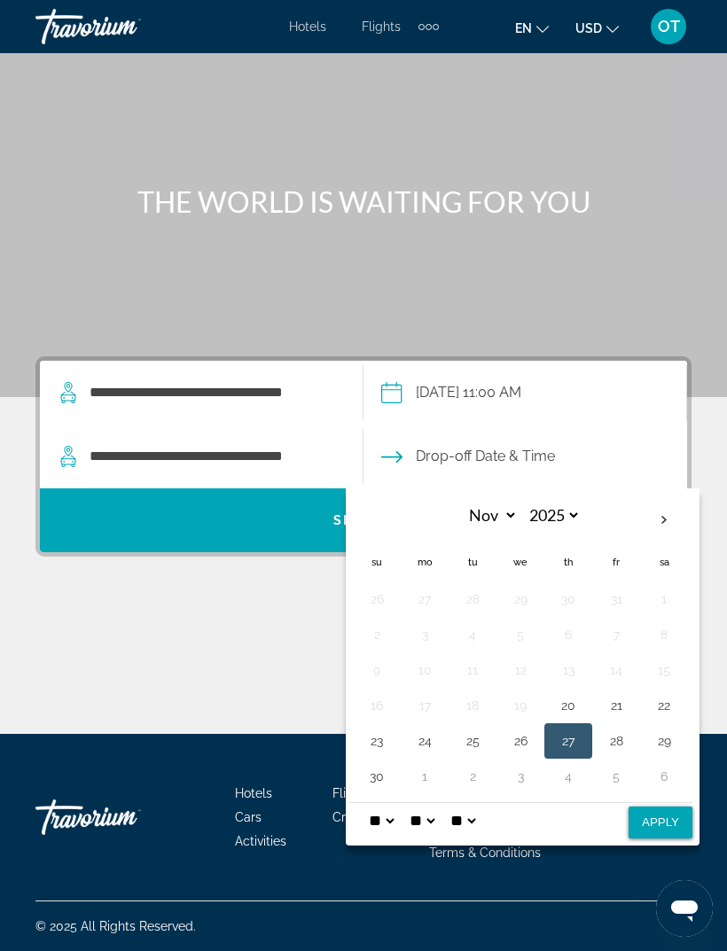
type input "**********"
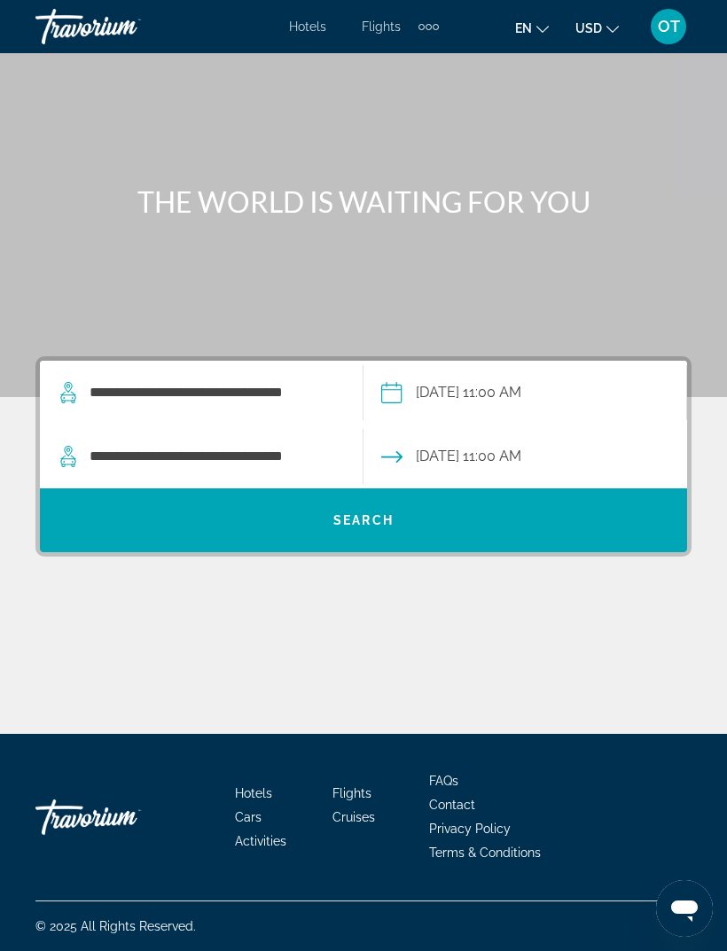
click at [397, 501] on span "Search" at bounding box center [363, 520] width 647 height 43
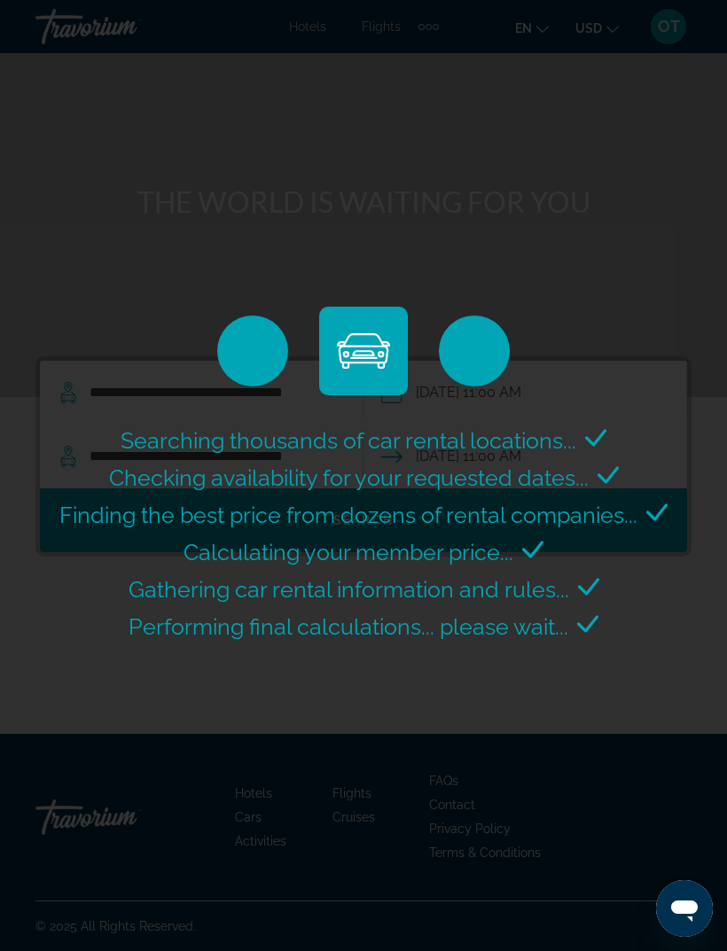
scroll to position [0, 0]
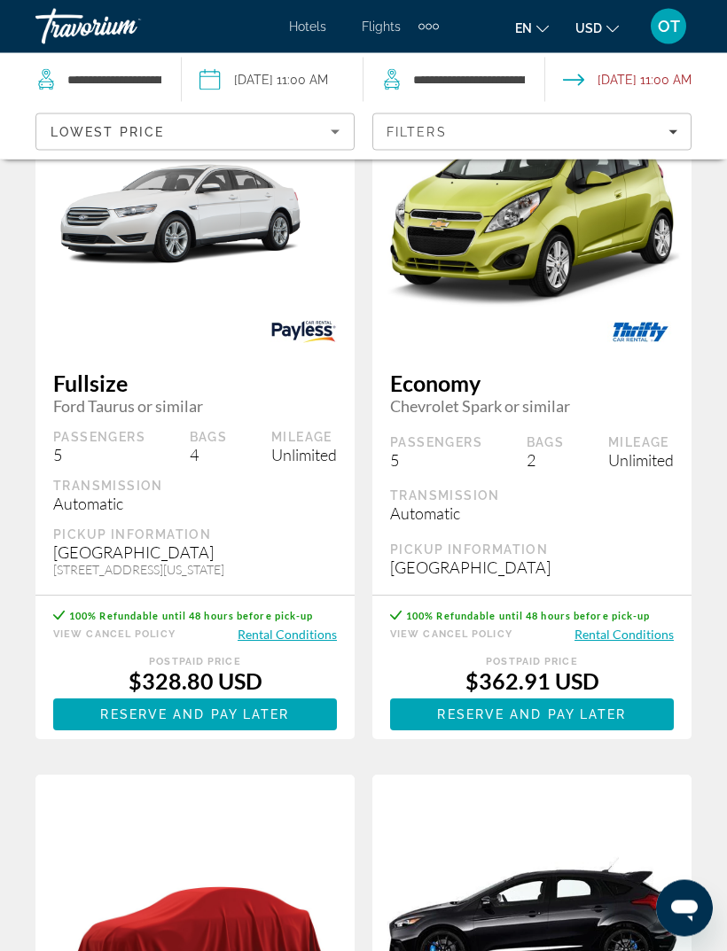
scroll to position [1566, 0]
click at [669, 132] on icon "Filters" at bounding box center [672, 132] width 9 height 9
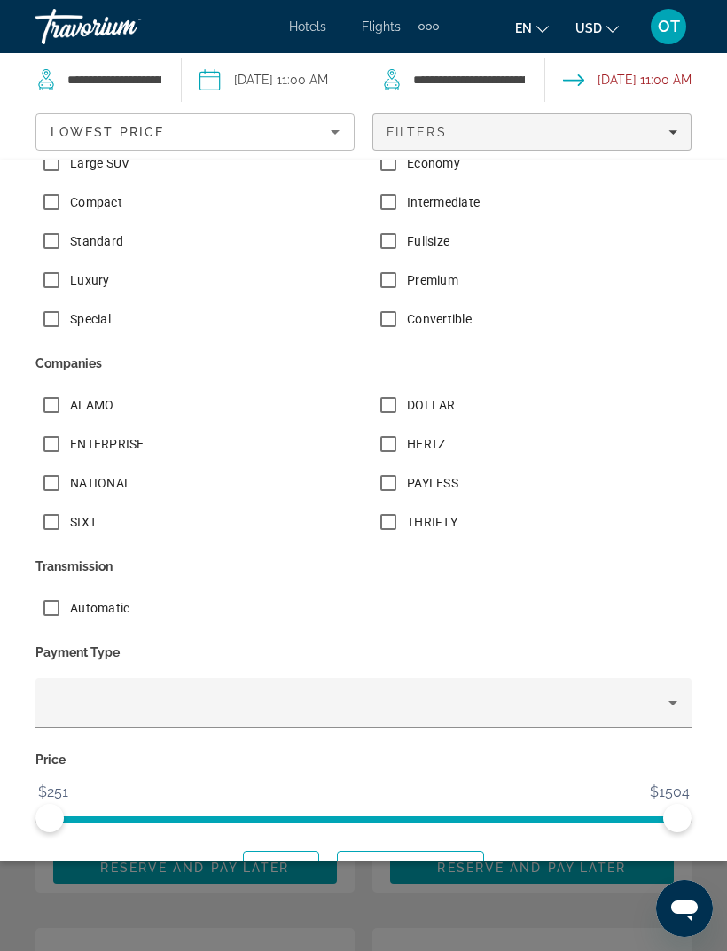
scroll to position [272, 0]
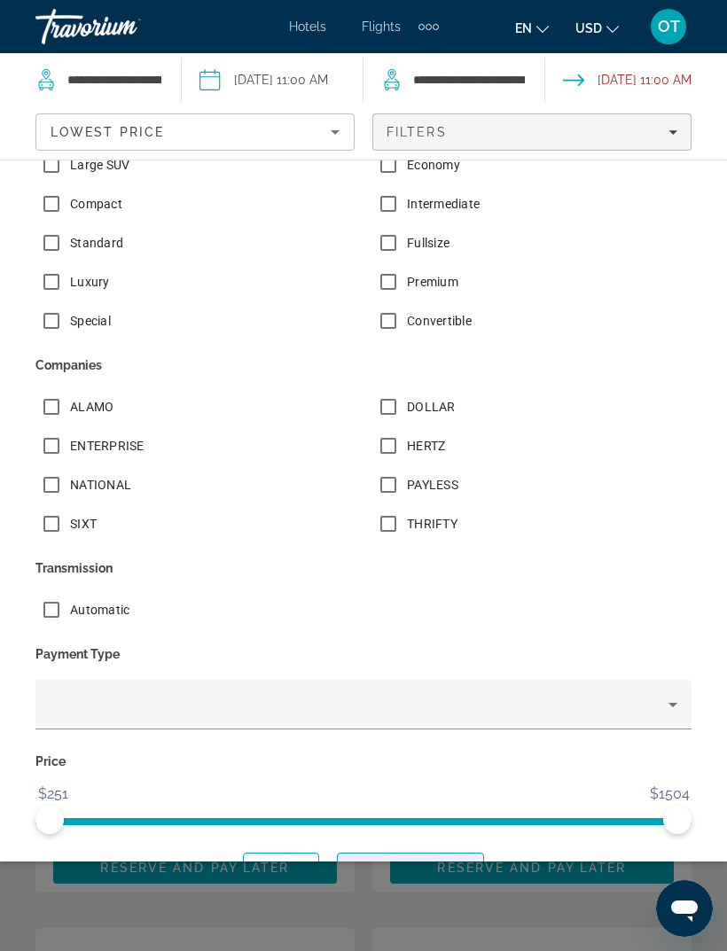
click at [423, 863] on span "Show Results" at bounding box center [410, 868] width 119 height 14
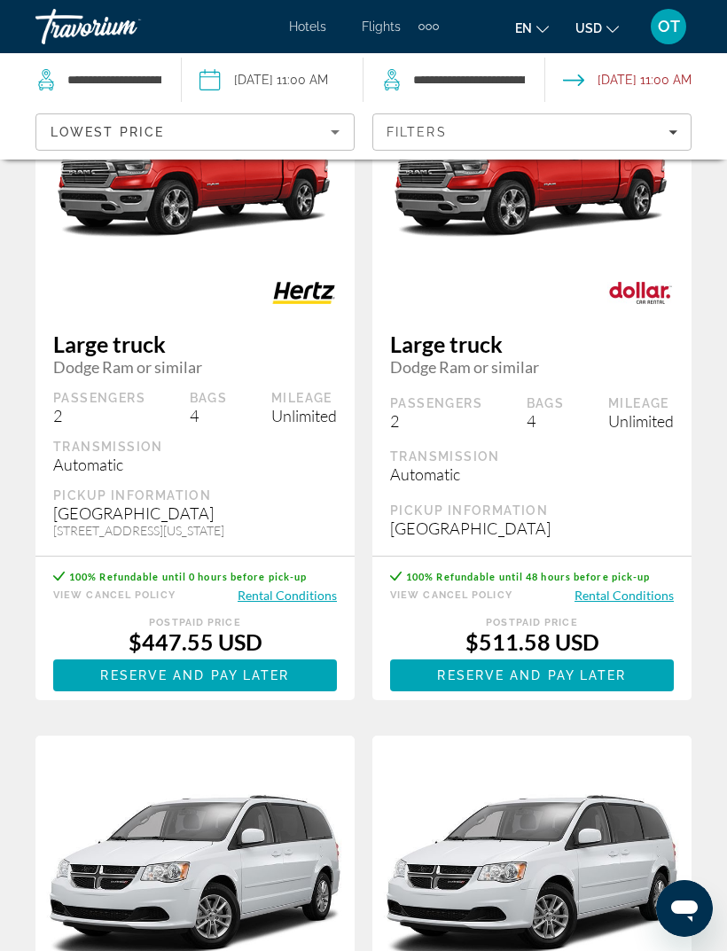
scroll to position [0, 0]
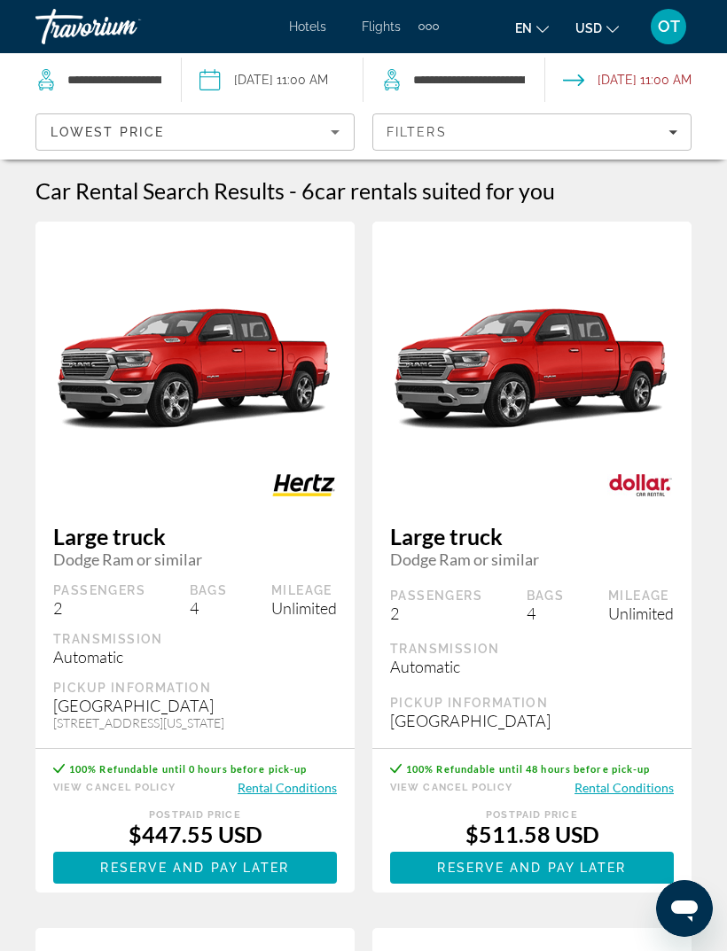
click at [668, 134] on icon "Filters" at bounding box center [672, 132] width 9 height 9
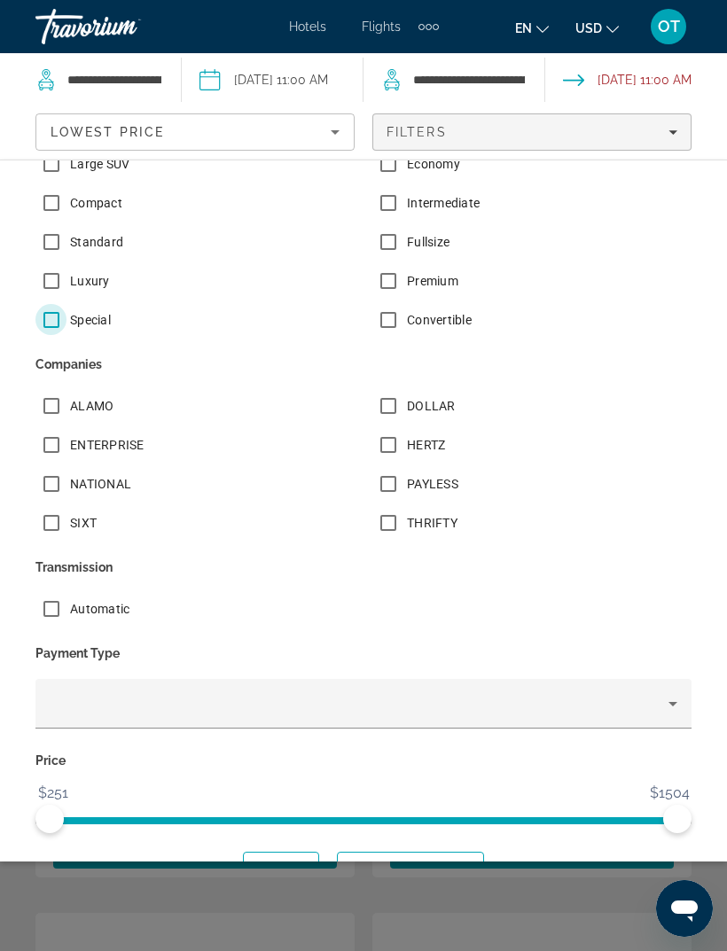
scroll to position [272, 0]
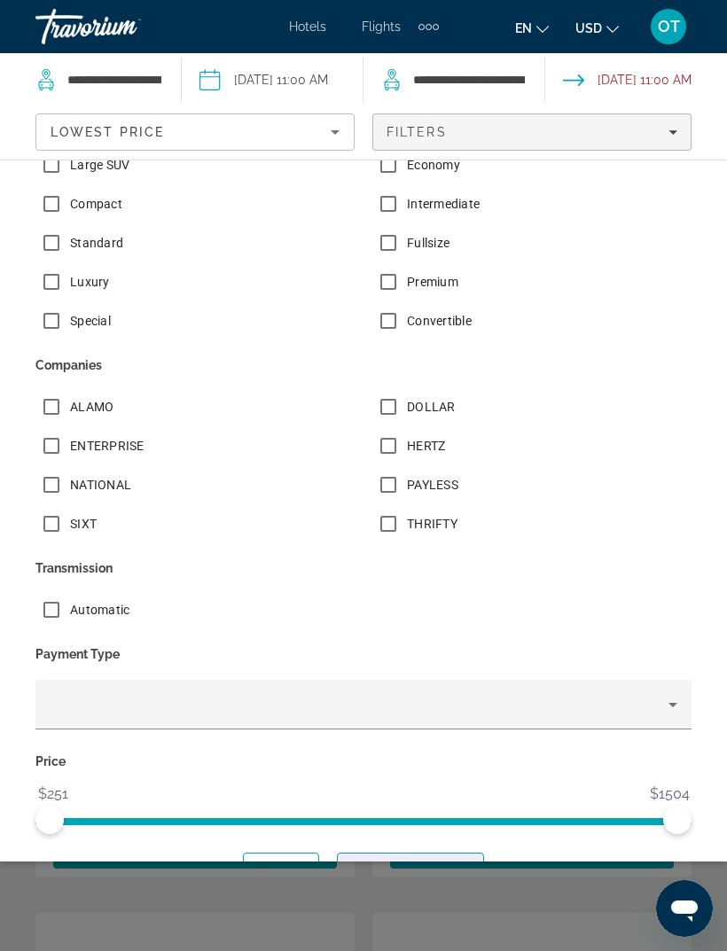
click at [438, 870] on span "Show Results" at bounding box center [410, 868] width 119 height 14
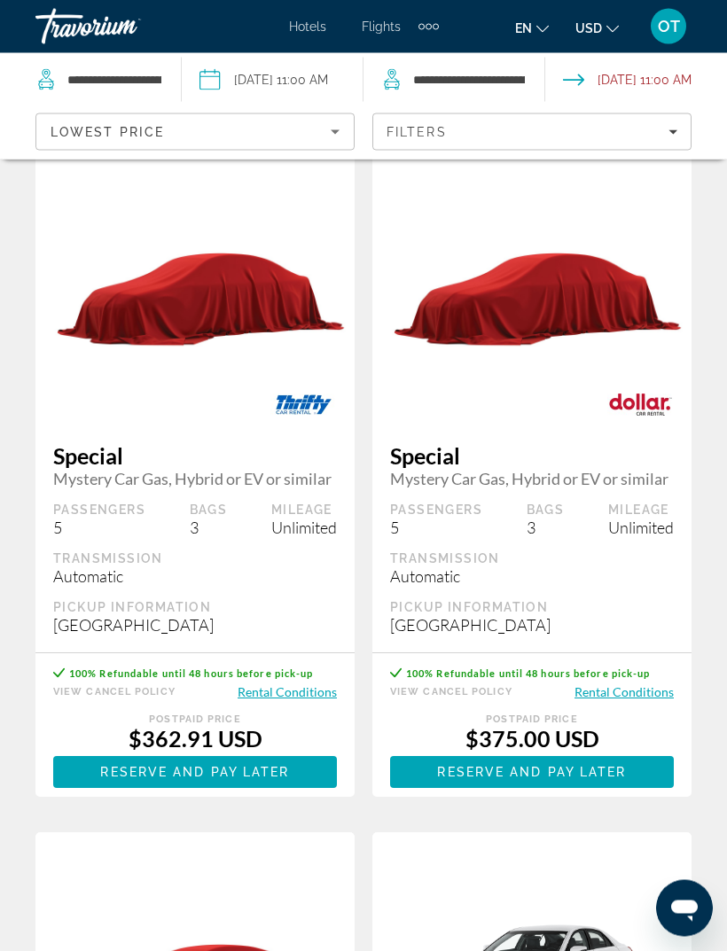
scroll to position [74, 0]
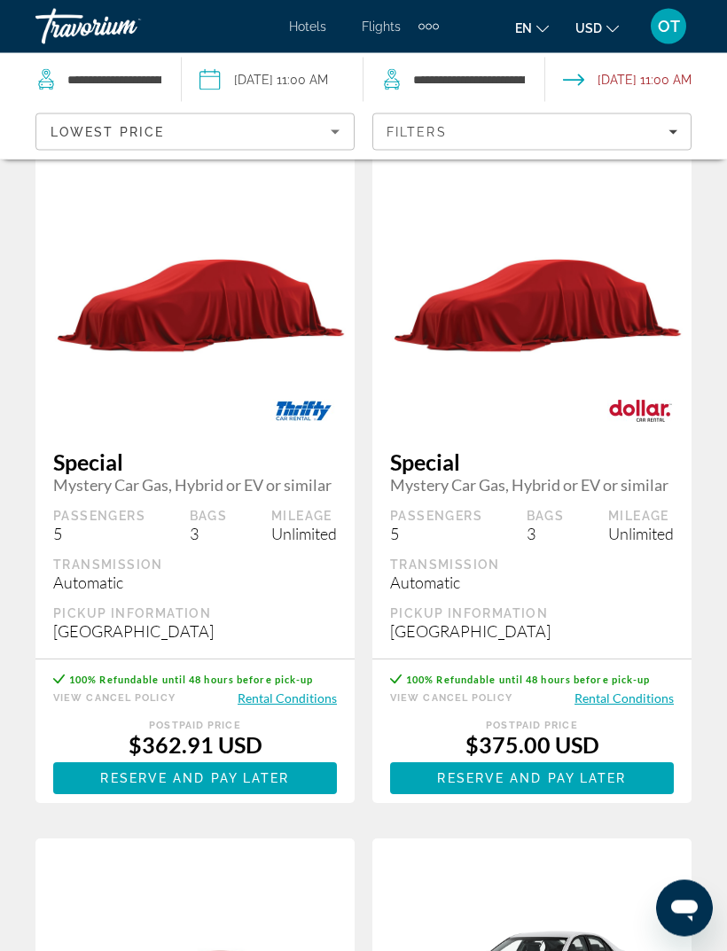
click at [650, 68] on input "Drop-off date: Nov 27, 2025 11:00 AM" at bounding box center [635, 82] width 189 height 58
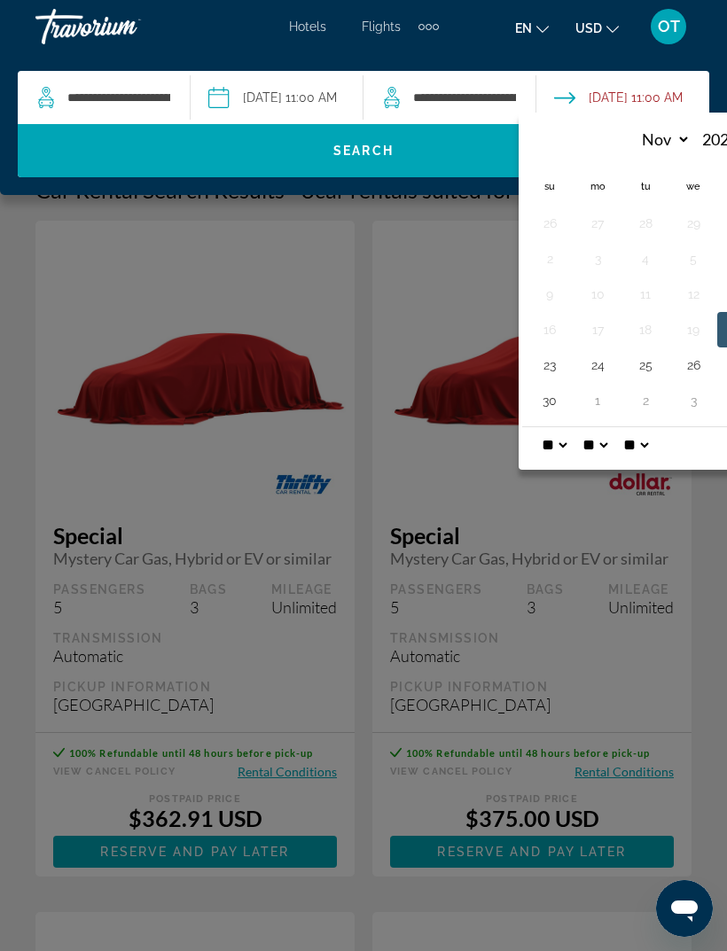
scroll to position [0, 0]
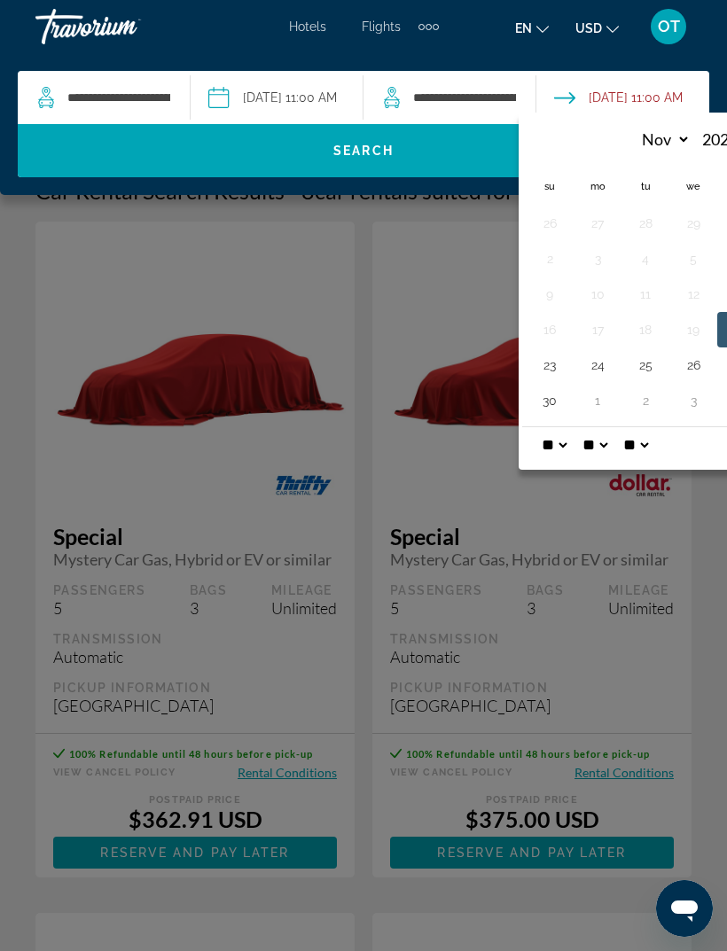
click at [429, 287] on div "Main content" at bounding box center [363, 475] width 727 height 951
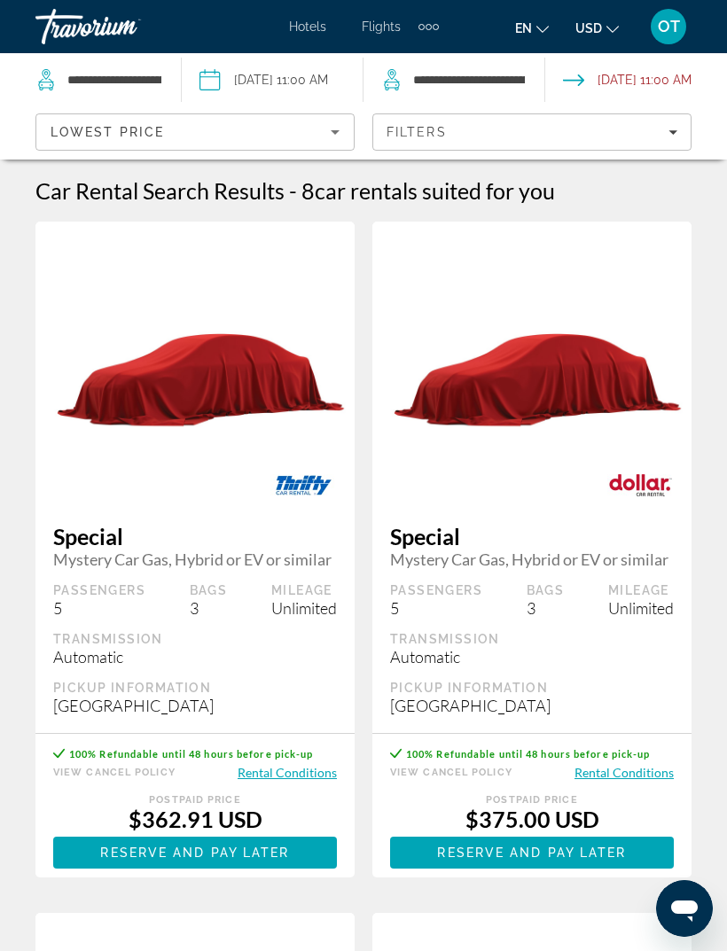
click at [565, 79] on input "Drop-off date: Nov 27, 2025 11:00 AM" at bounding box center [635, 82] width 189 height 58
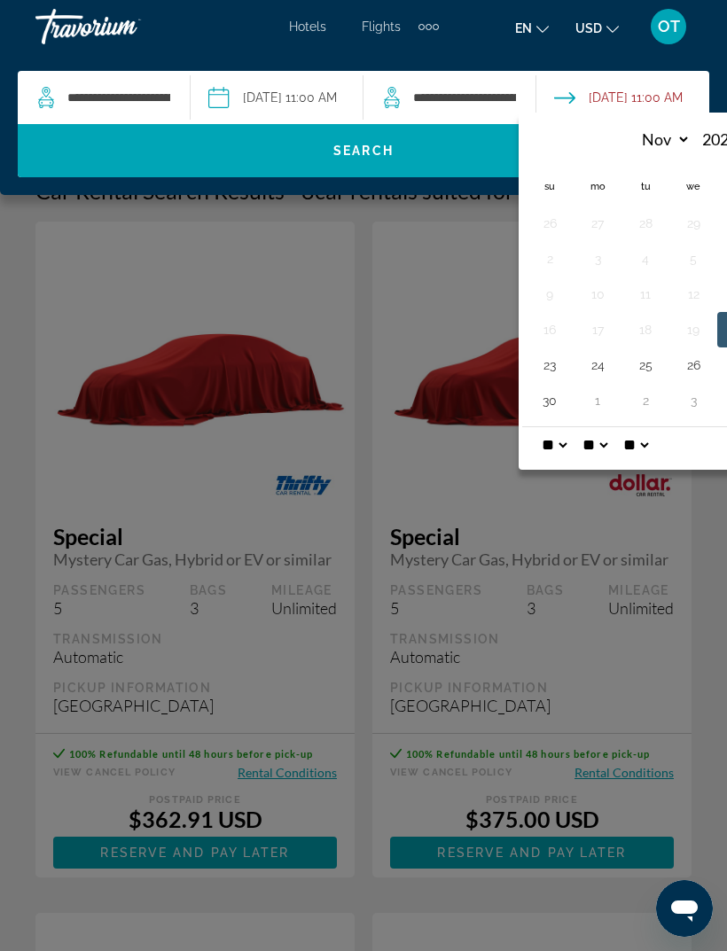
click at [560, 94] on input "Drop-off date: Nov 27, 2025 11:00 AM" at bounding box center [622, 100] width 180 height 58
click at [446, 91] on input "**********" at bounding box center [464, 97] width 106 height 27
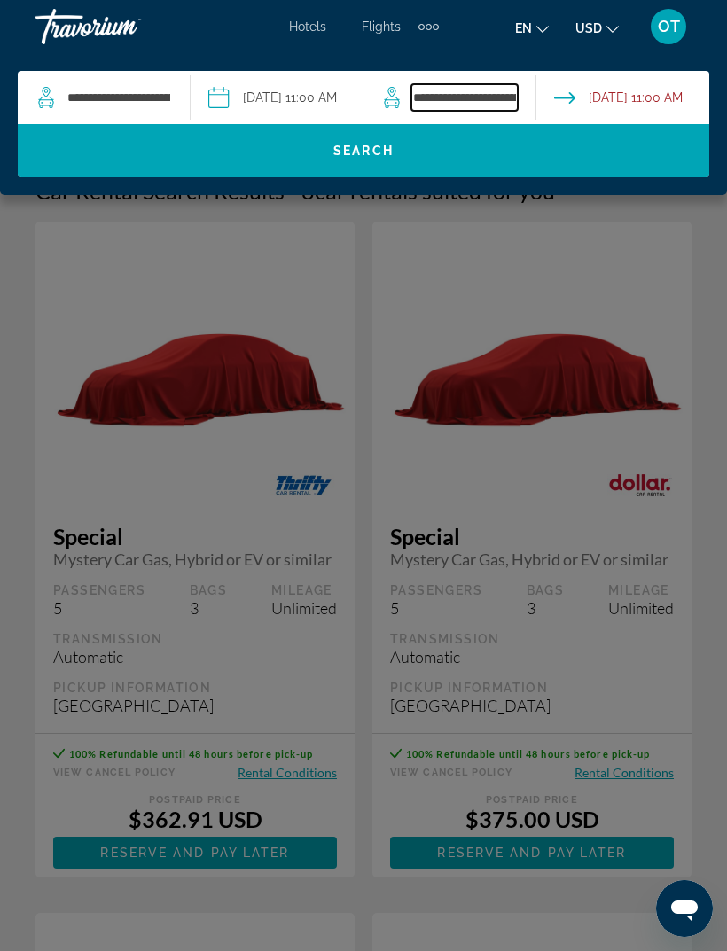
click at [475, 86] on input "**********" at bounding box center [464, 97] width 106 height 27
click at [637, 79] on input "Drop-off date: Nov 27, 2025 11:00 AM" at bounding box center [622, 100] width 180 height 58
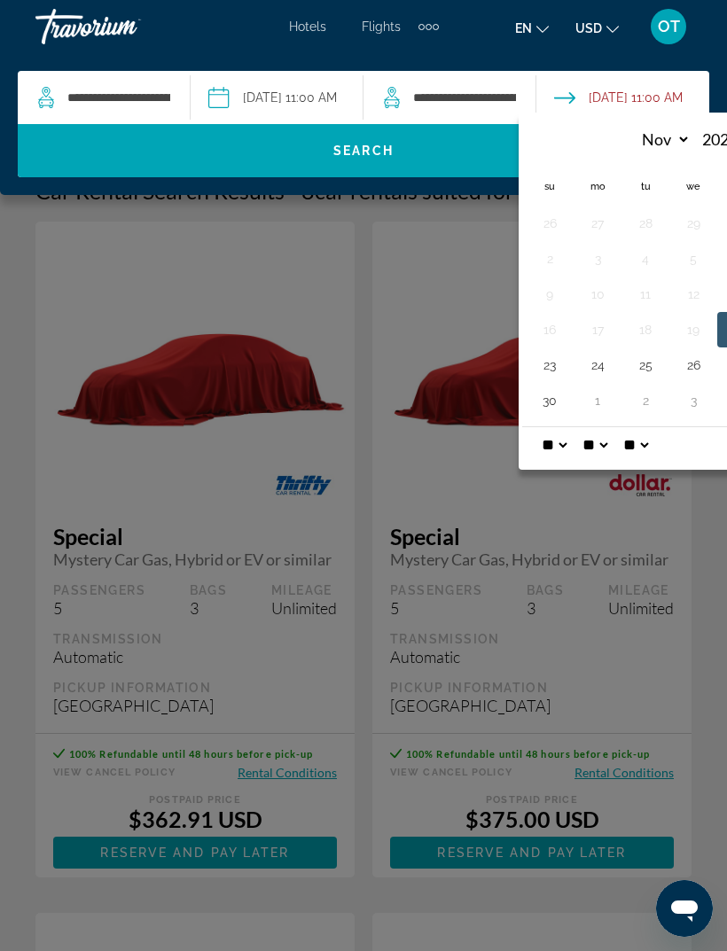
click at [548, 372] on button "23" at bounding box center [549, 365] width 28 height 25
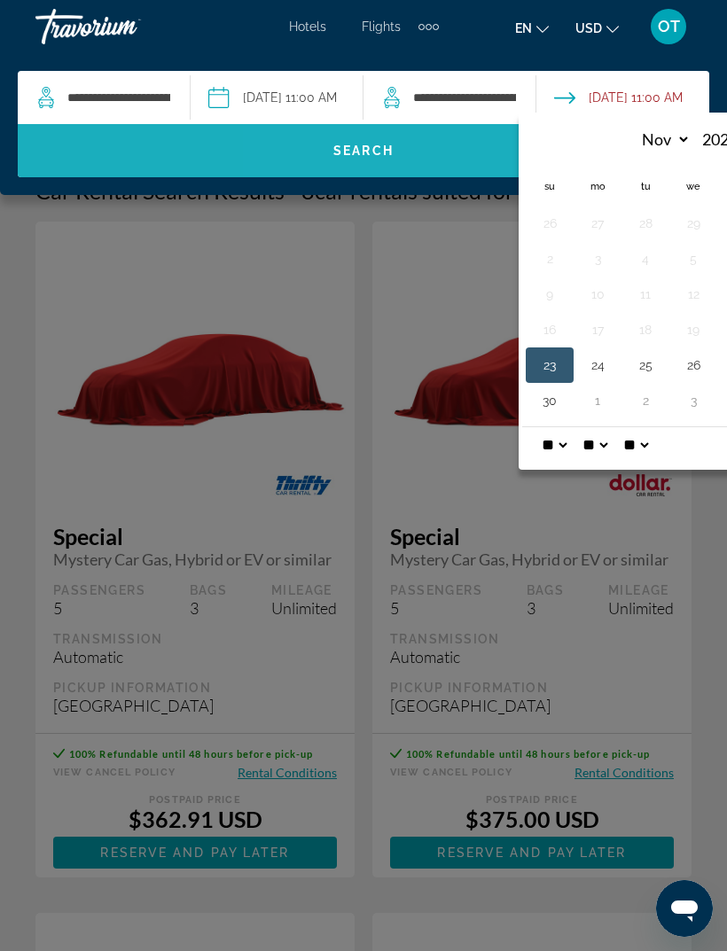
click at [448, 156] on span "Search" at bounding box center [363, 150] width 691 height 43
